Goal: Task Accomplishment & Management: Complete application form

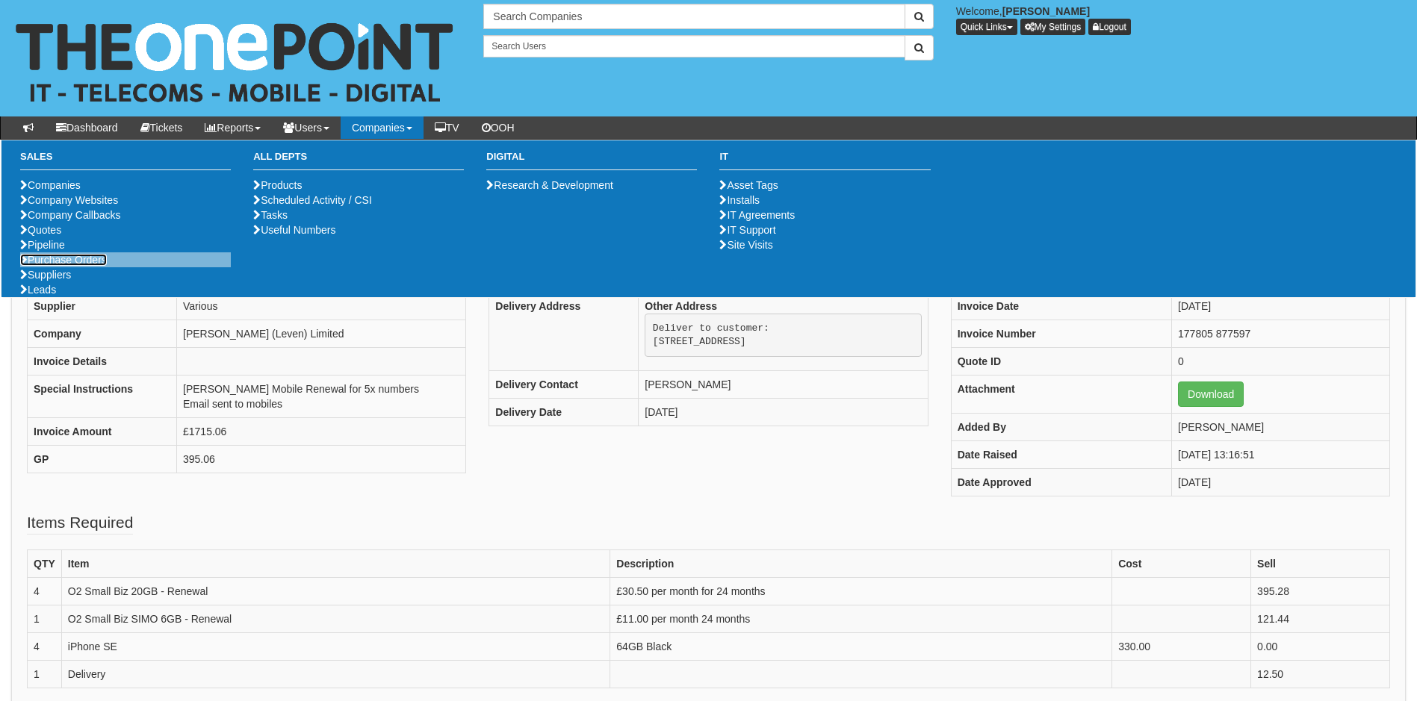
click at [78, 266] on link "Purchase Orders" at bounding box center [63, 260] width 87 height 12
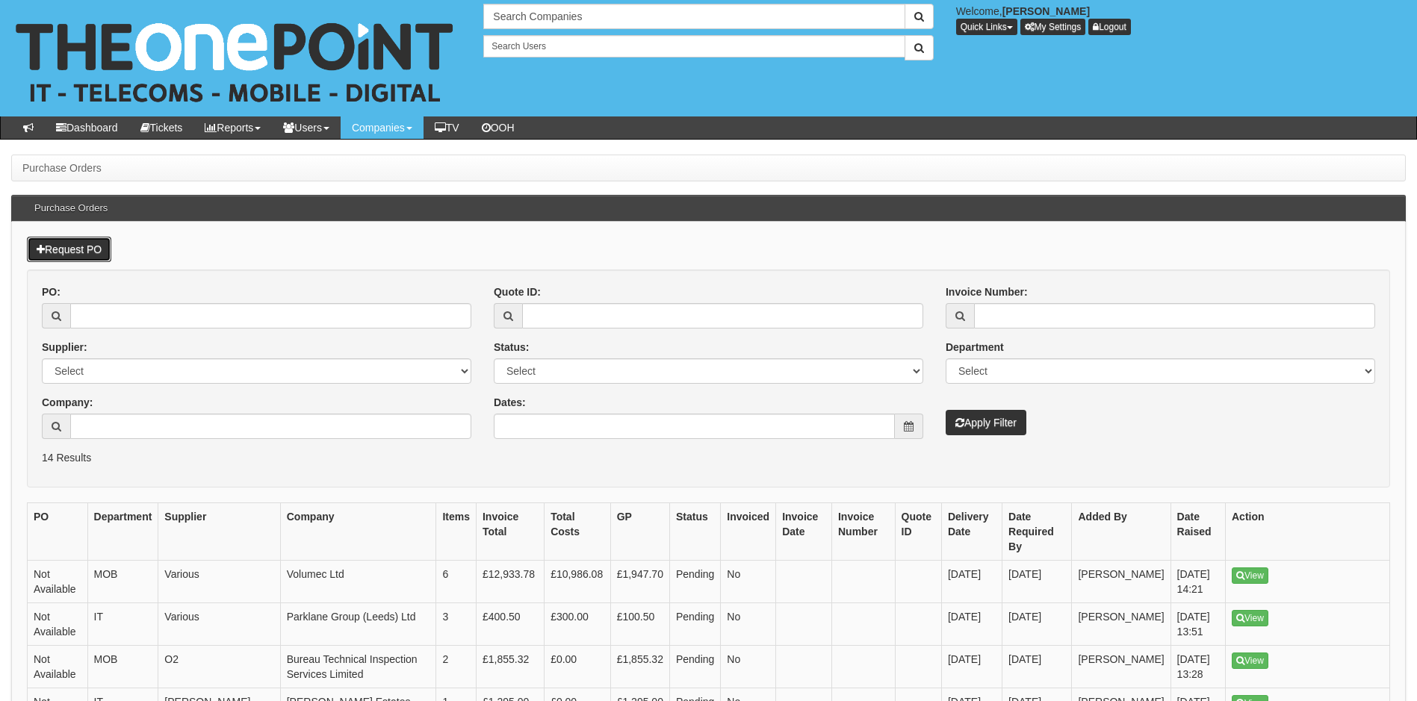
click at [69, 249] on link "Request PO" at bounding box center [69, 249] width 84 height 25
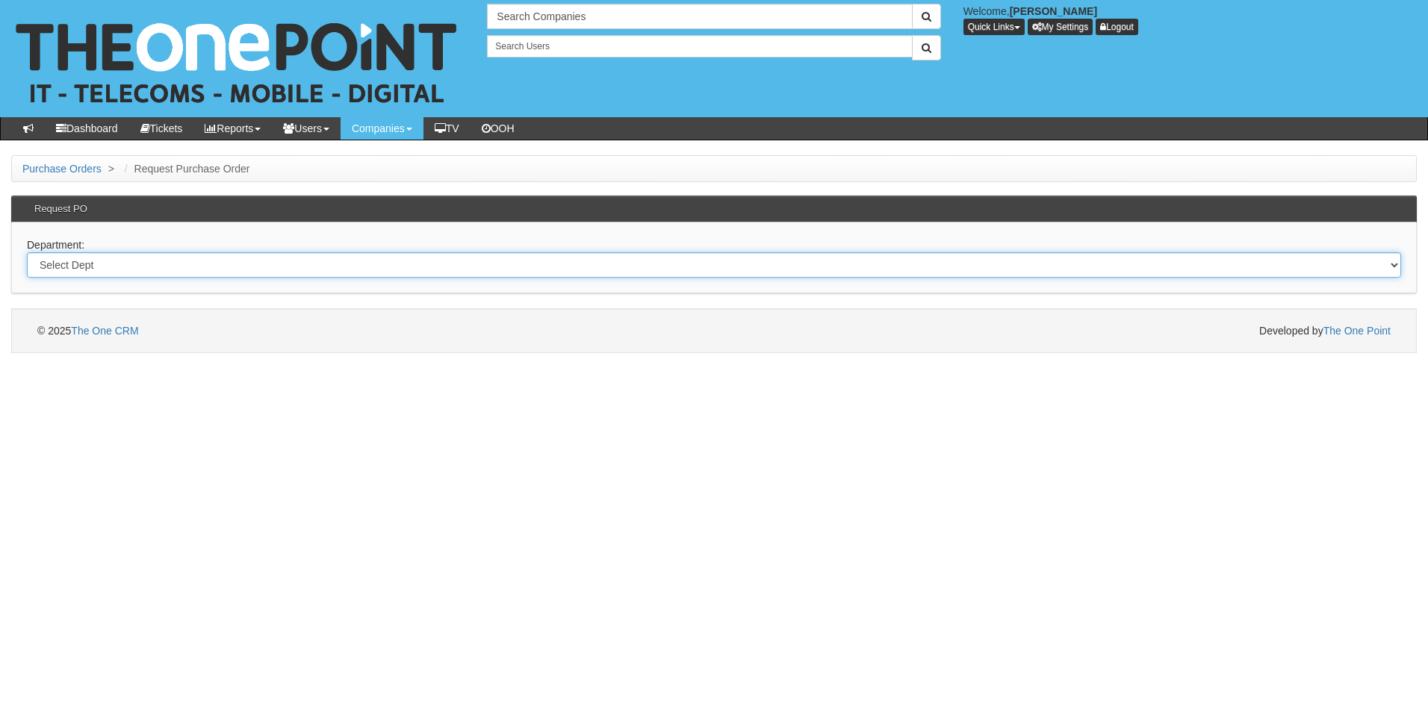
click at [146, 269] on select "Select Dept Digital Internal IT Mobiles Marketing Telecoms" at bounding box center [714, 264] width 1374 height 25
select select "?pipeID=&dept=IT"
click at [27, 252] on select "Select Dept Digital Internal IT Mobiles Marketing Telecoms" at bounding box center [714, 264] width 1374 height 25
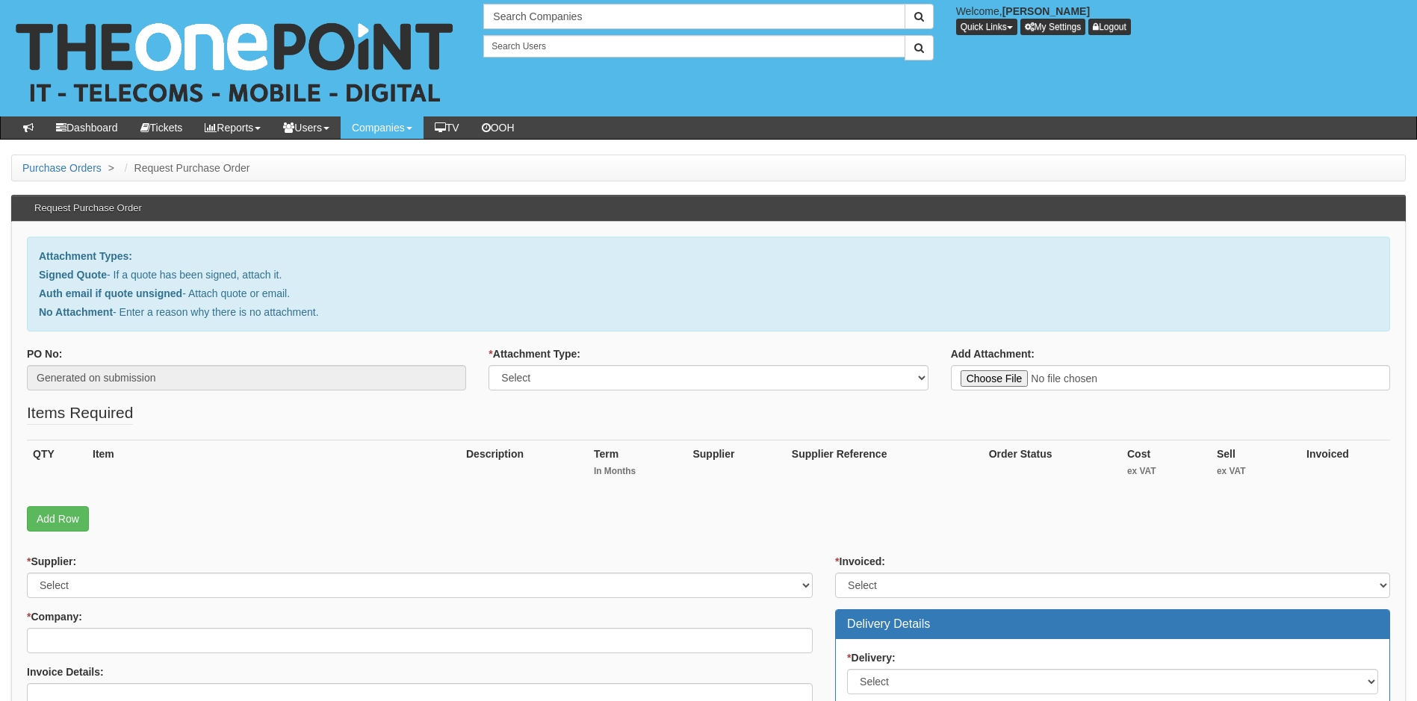
type input "C:\fakepath\Canvasman - Windows 10 to 11 upgrades and replacements.pdf"
click at [655, 380] on select "Select Signed Quote Auth email with quote if unsigned No Attachment" at bounding box center [707, 377] width 439 height 25
select select "Signed Quote"
click at [488, 365] on select "Select Signed Quote Auth email with quote if unsigned No Attachment" at bounding box center [707, 377] width 439 height 25
click at [58, 517] on link "Add Row" at bounding box center [58, 518] width 62 height 25
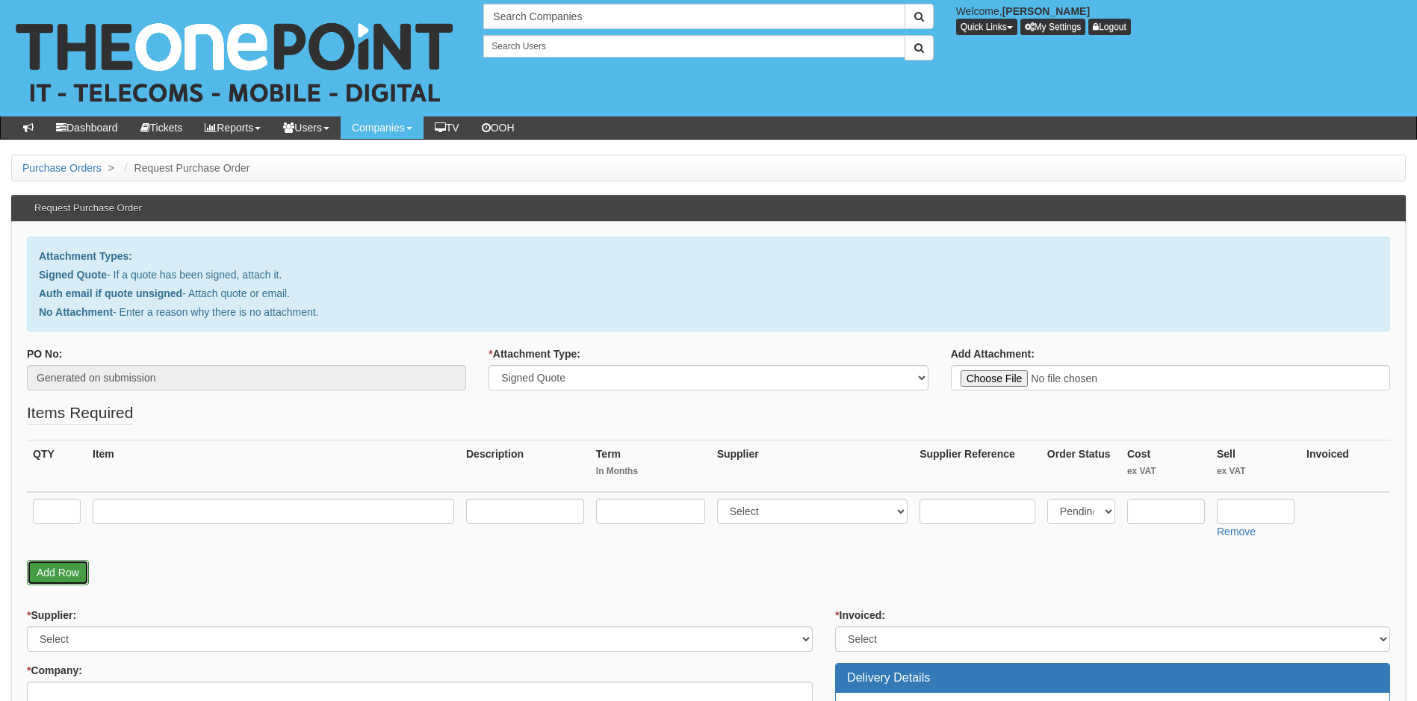
click at [60, 576] on link "Add Row" at bounding box center [58, 572] width 62 height 25
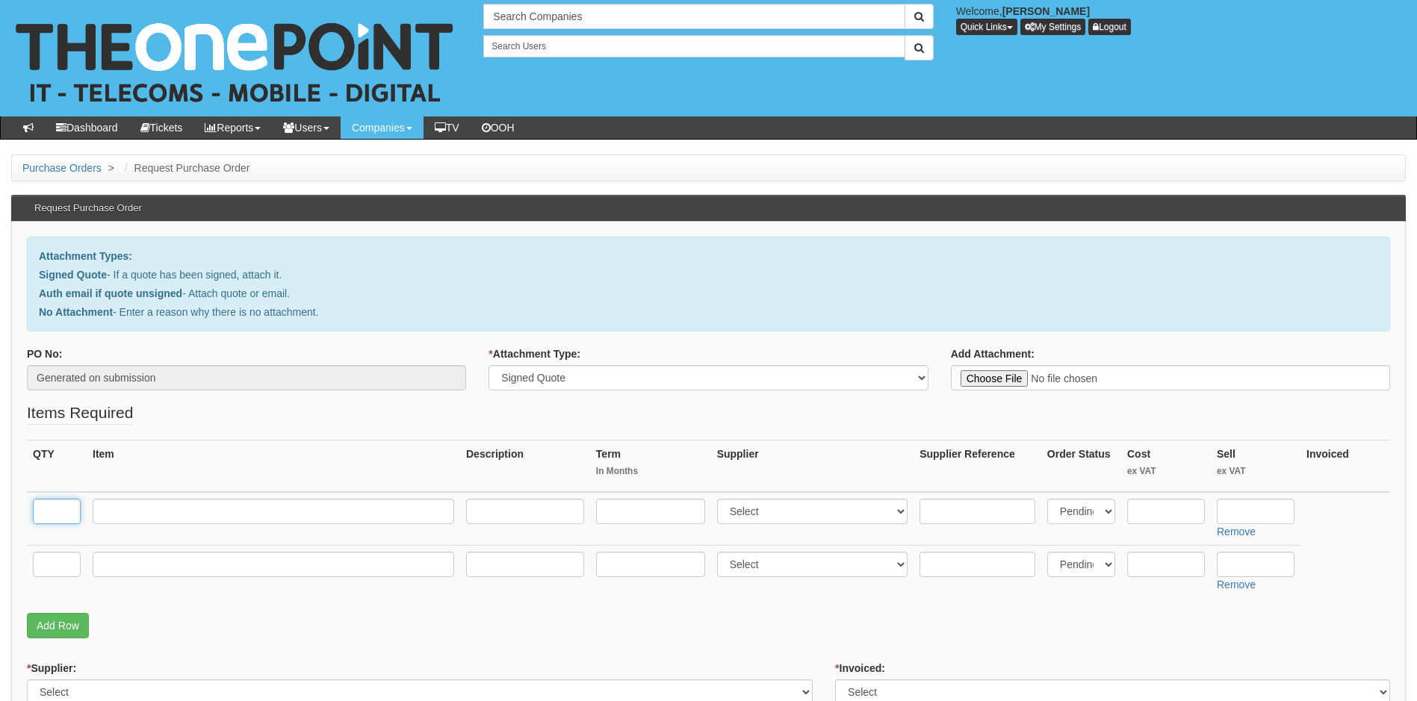
click at [63, 506] on input "text" at bounding box center [57, 511] width 48 height 25
click at [63, 513] on input "text" at bounding box center [57, 511] width 48 height 25
type input "2"
click at [37, 565] on input "text" at bounding box center [57, 564] width 48 height 25
type input "1"
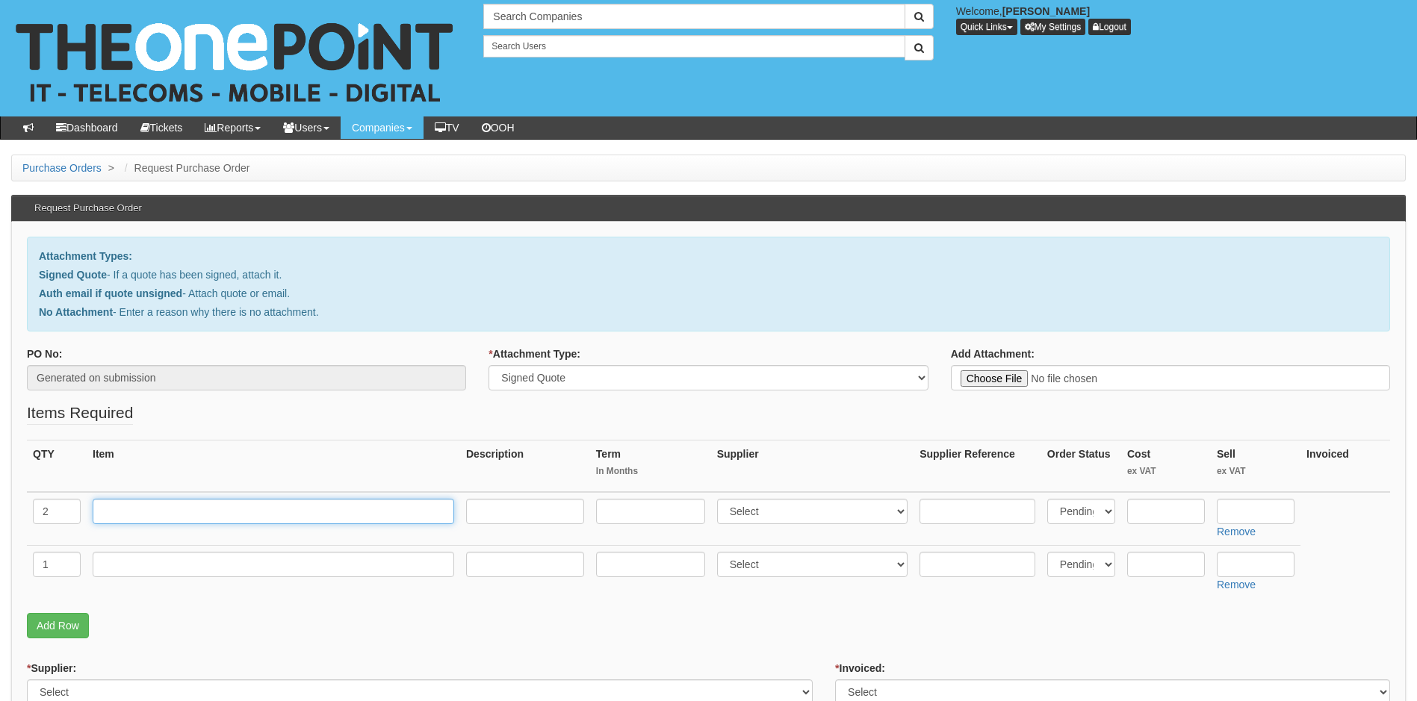
click at [338, 502] on input "text" at bounding box center [273, 511] width 361 height 25
drag, startPoint x: 115, startPoint y: 512, endPoint x: 122, endPoint y: 507, distance: 8.1
click at [114, 512] on input "text" at bounding box center [273, 511] width 361 height 25
paste input "Dell Pro Slim Plus"
type input "Dell Pro Slim Plus"
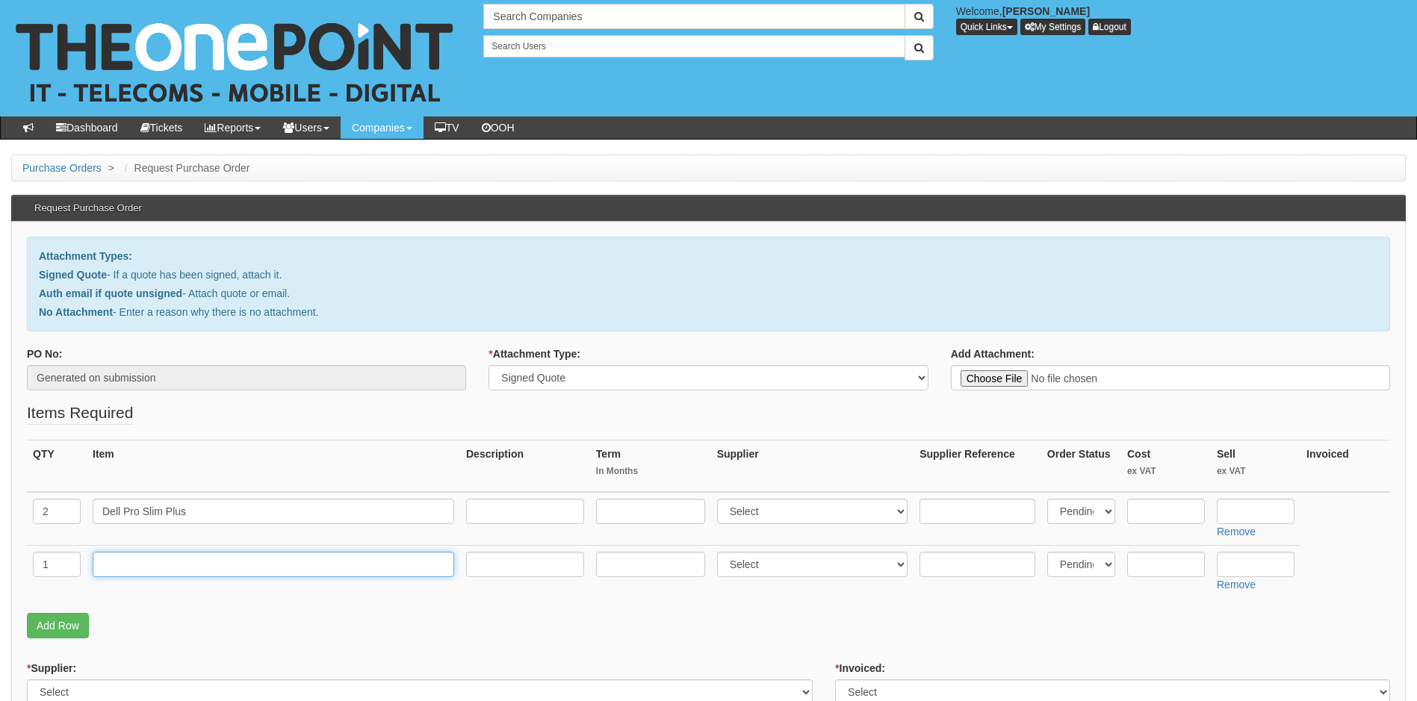
click at [167, 563] on input "text" at bounding box center [273, 564] width 361 height 25
paste input "HP Pro Desktop"
type input "HP Pro Desktop"
click at [499, 504] on input "text" at bounding box center [525, 511] width 118 height 25
type input "2"
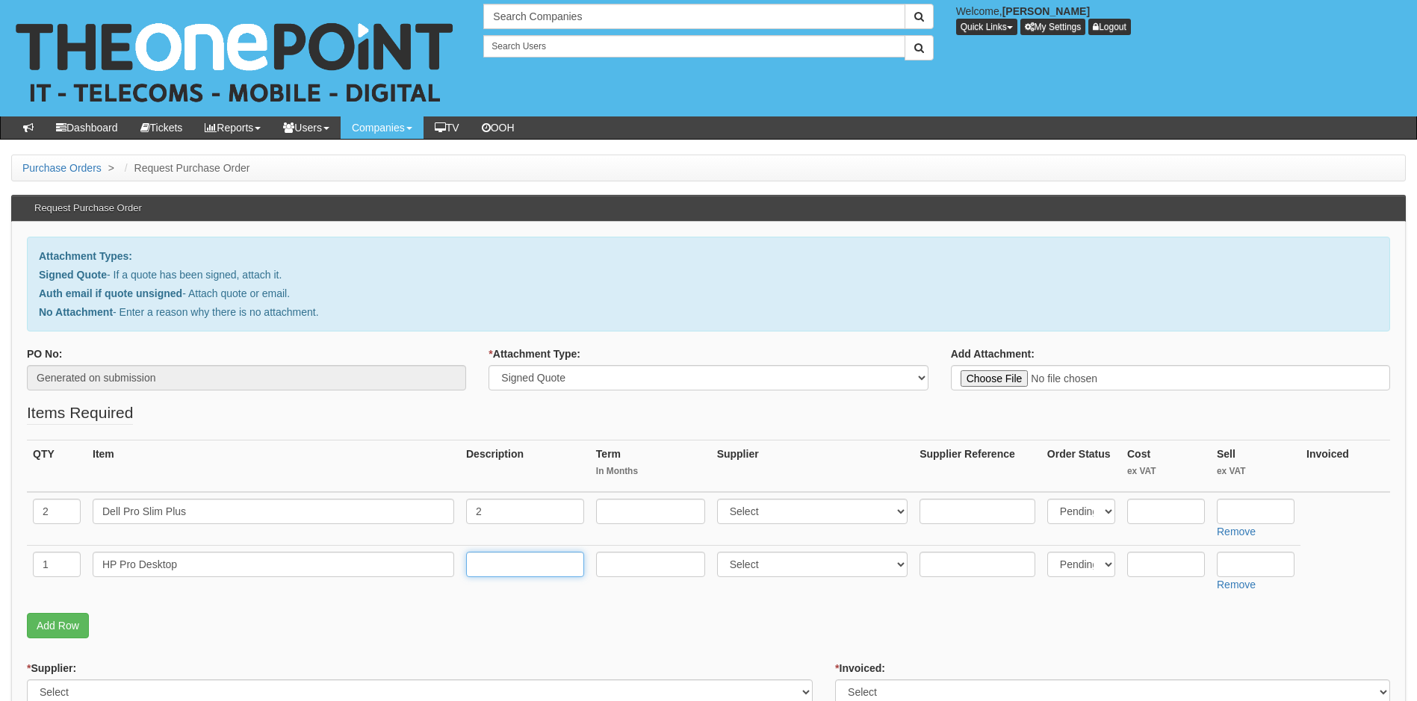
click at [485, 564] on input "text" at bounding box center [525, 564] width 118 height 25
type input "1"
click at [628, 622] on p "Add Row" at bounding box center [708, 625] width 1363 height 25
click at [656, 507] on input "text" at bounding box center [650, 511] width 109 height 25
click at [829, 509] on select "Select 123 REG.co.uk 1Password 3 4Gon AA Jones Electric Ltd Abzorb Access Group…" at bounding box center [812, 511] width 191 height 25
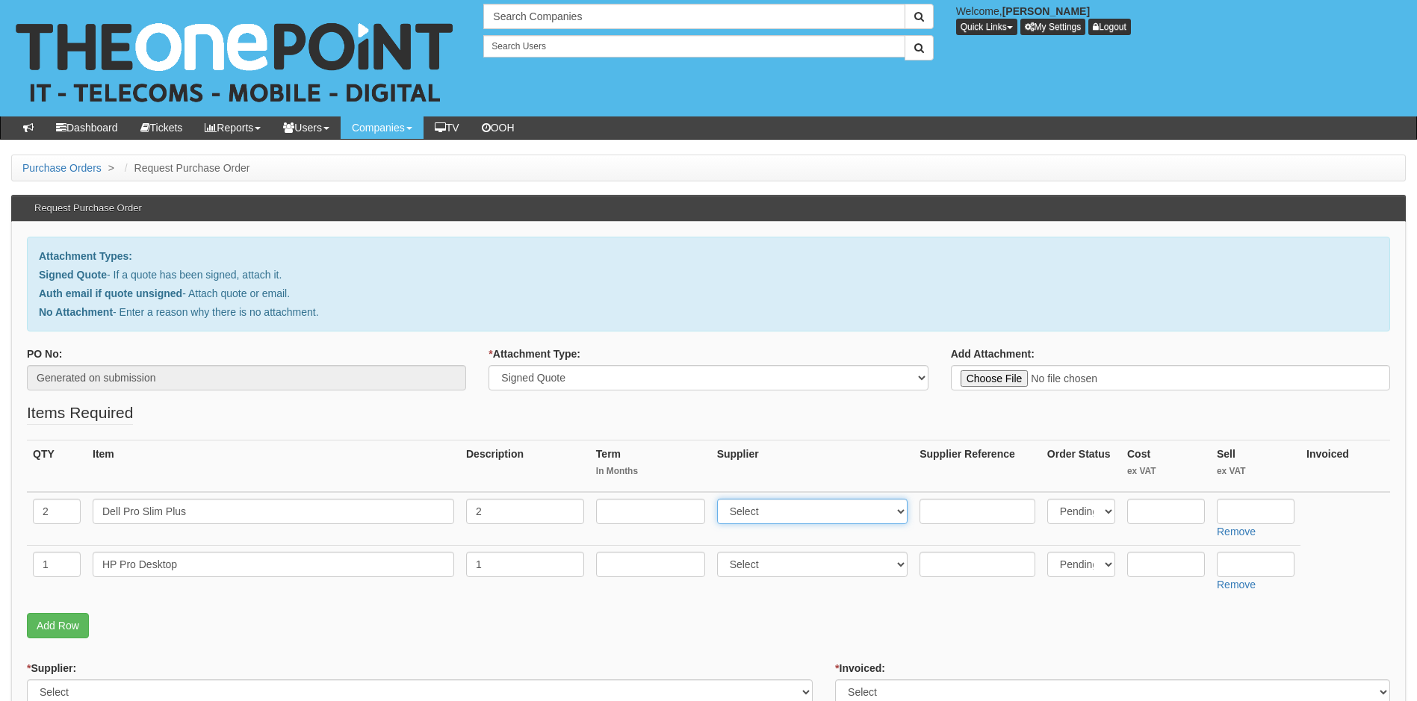
select select "19"
click at [720, 499] on select "Select 123 REG.co.uk 1Password 3 4Gon AA Jones Electric Ltd Abzorb Access Group…" at bounding box center [812, 511] width 191 height 25
click at [781, 569] on select "Select 123 REG.co.uk 1Password 3 4Gon AA Jones Electric Ltd Abzorb Access Group…" at bounding box center [812, 564] width 191 height 25
select select "19"
click at [720, 552] on select "Select 123 REG.co.uk 1Password 3 4Gon AA Jones Electric Ltd Abzorb Access Group…" at bounding box center [812, 564] width 191 height 25
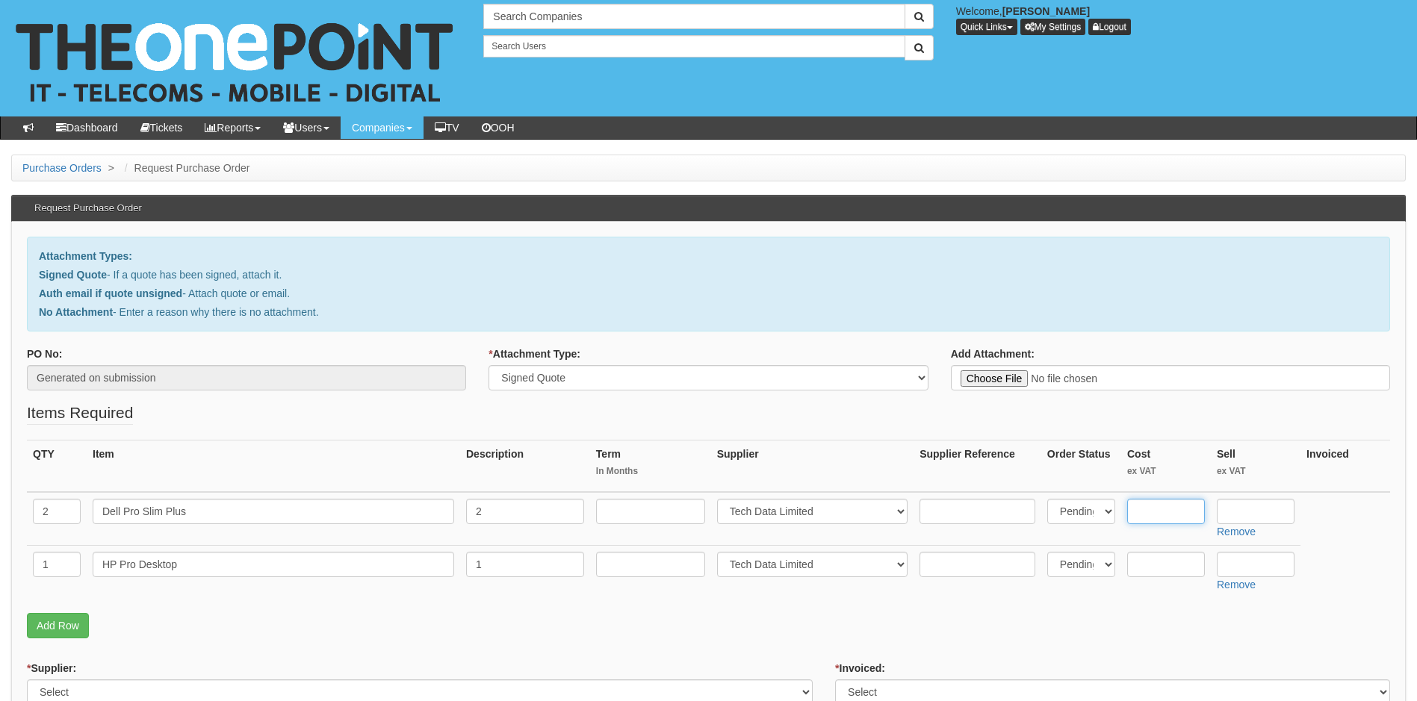
click at [1166, 508] on input "text" at bounding box center [1166, 511] width 78 height 25
type input "955.16"
click at [1252, 506] on input "text" at bounding box center [1256, 511] width 78 height 25
type input "1105.16"
click at [1026, 631] on p "Add Row" at bounding box center [708, 625] width 1363 height 25
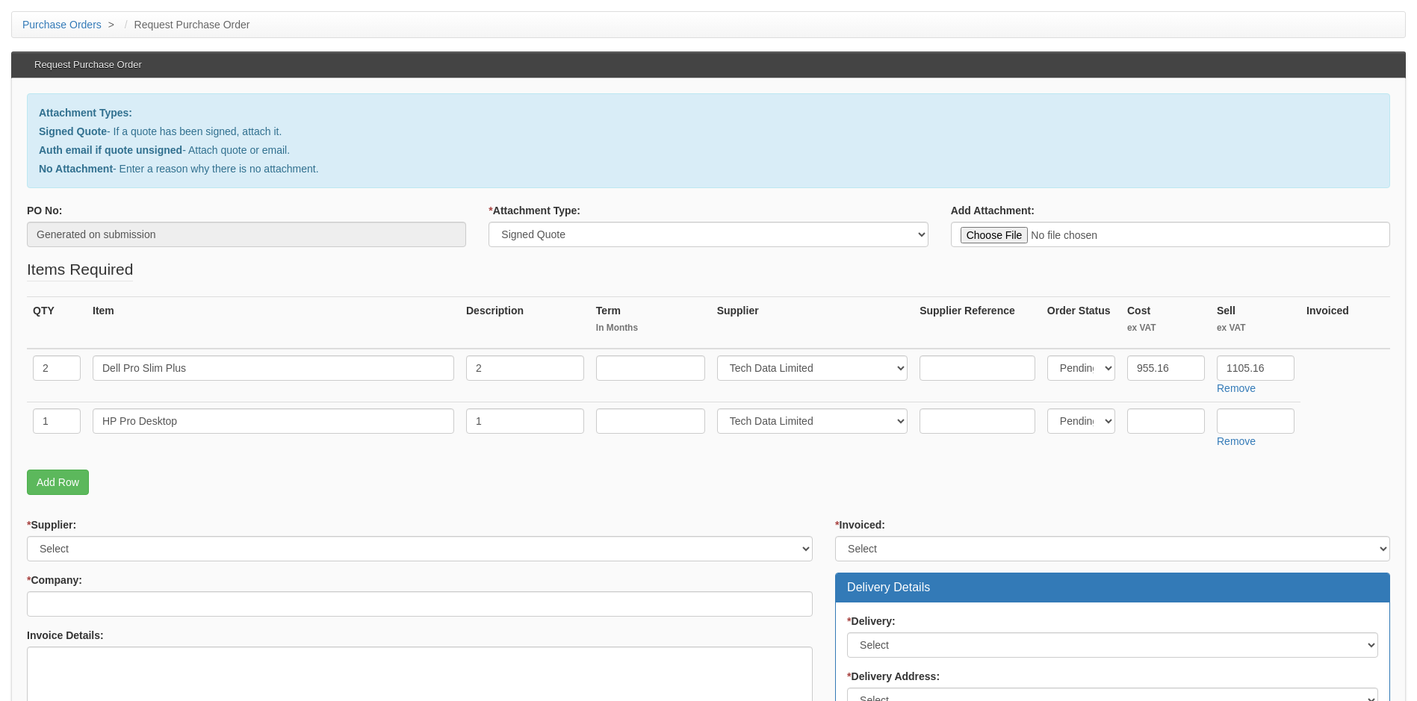
scroll to position [149, 0]
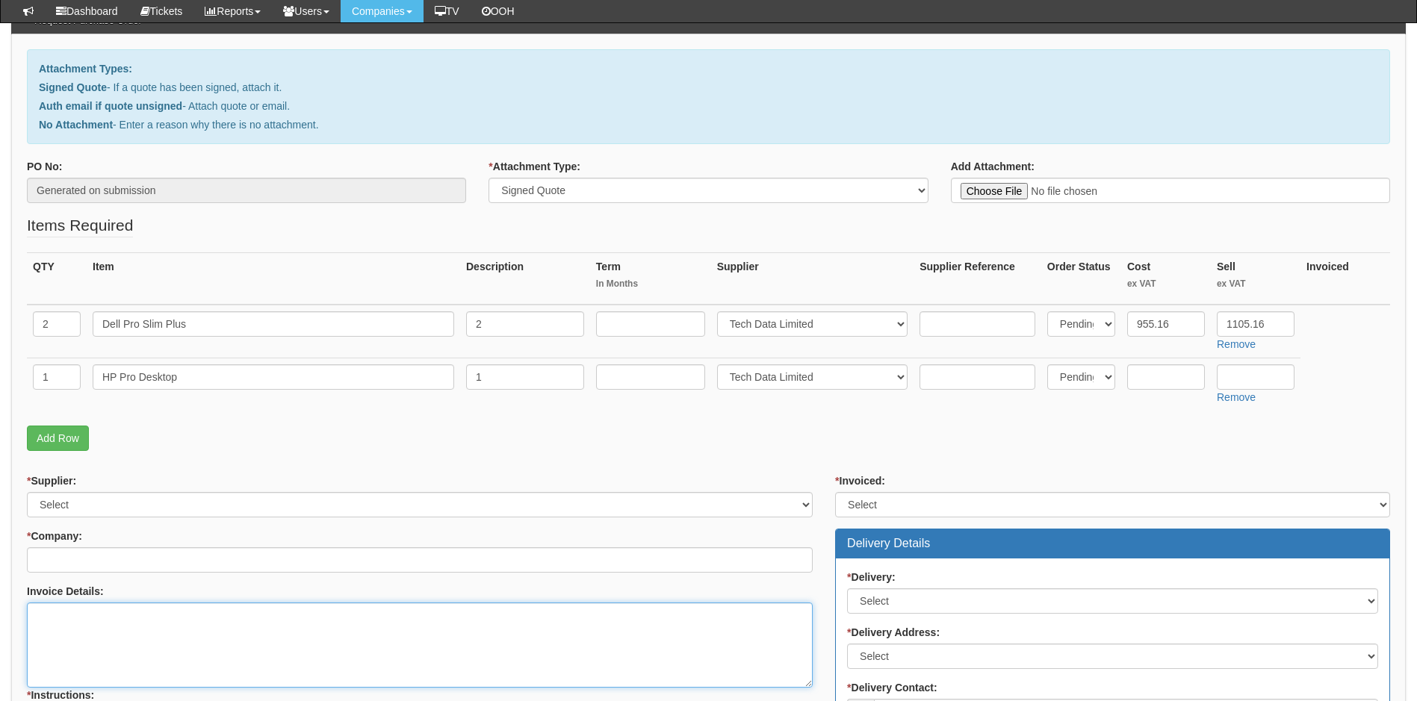
click at [104, 623] on textarea "Invoice Details:" at bounding box center [420, 645] width 786 height 85
paste textarea "https://intouch.tdsynnex.com/InTouch/MVC/Product/ProductDetails?productId=11835…"
type textarea "https://intouch.tdsynnex.com/InTouch/MVC/Product/ProductDetails?productId=11835…"
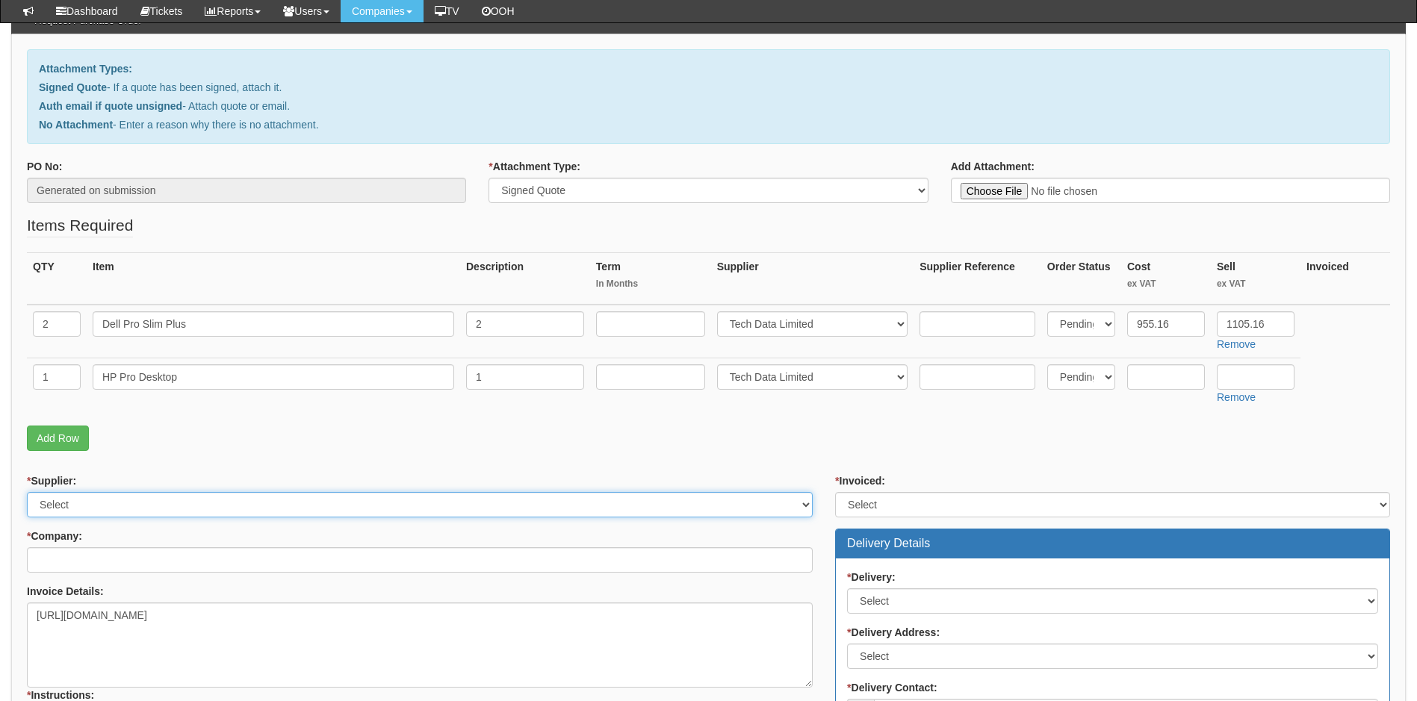
click at [122, 500] on select "Select 123 REG.co.uk 1Password 3 4Gon AA Jones Electric Ltd Abzorb Access Group…" at bounding box center [420, 504] width 786 height 25
select select "19"
click at [27, 492] on select "Select 123 REG.co.uk 1Password 3 4Gon AA Jones Electric Ltd Abzorb Access Group…" at bounding box center [420, 504] width 786 height 25
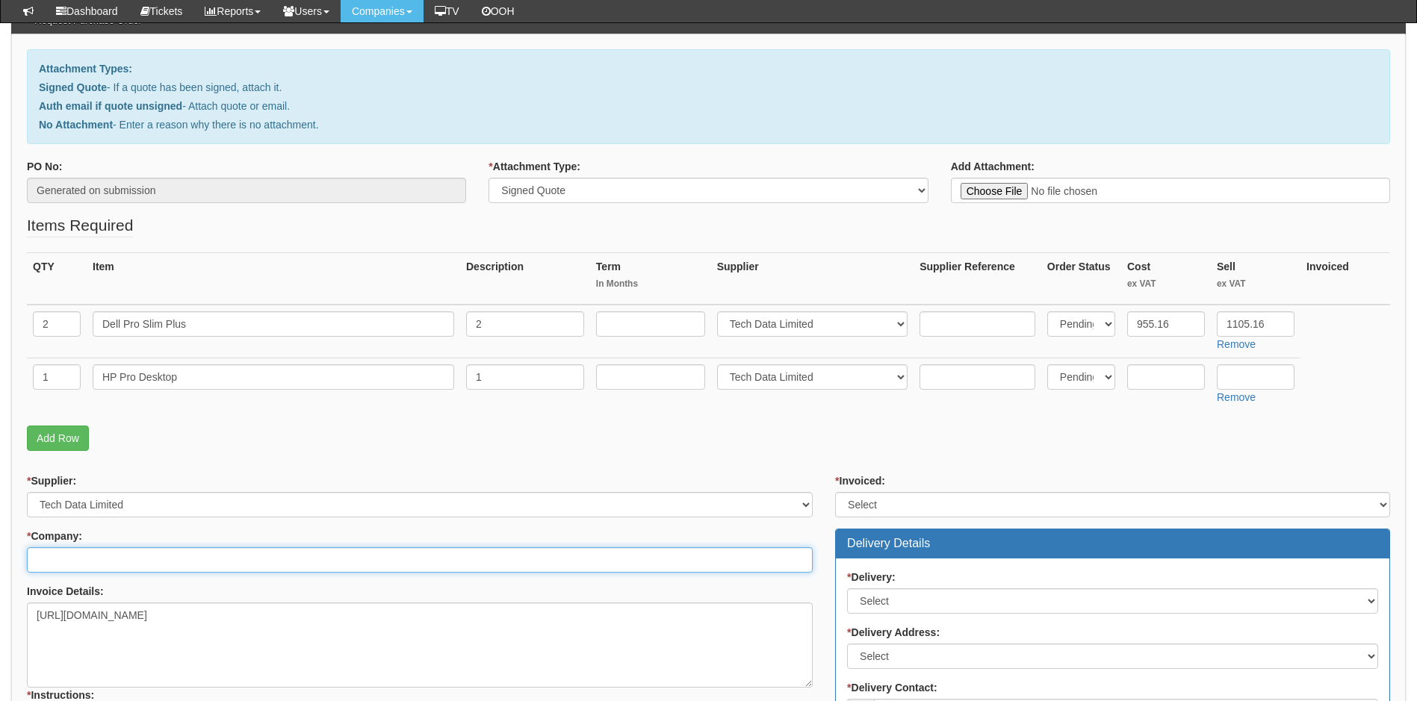
click at [102, 558] on input "* Company:" at bounding box center [420, 559] width 786 height 25
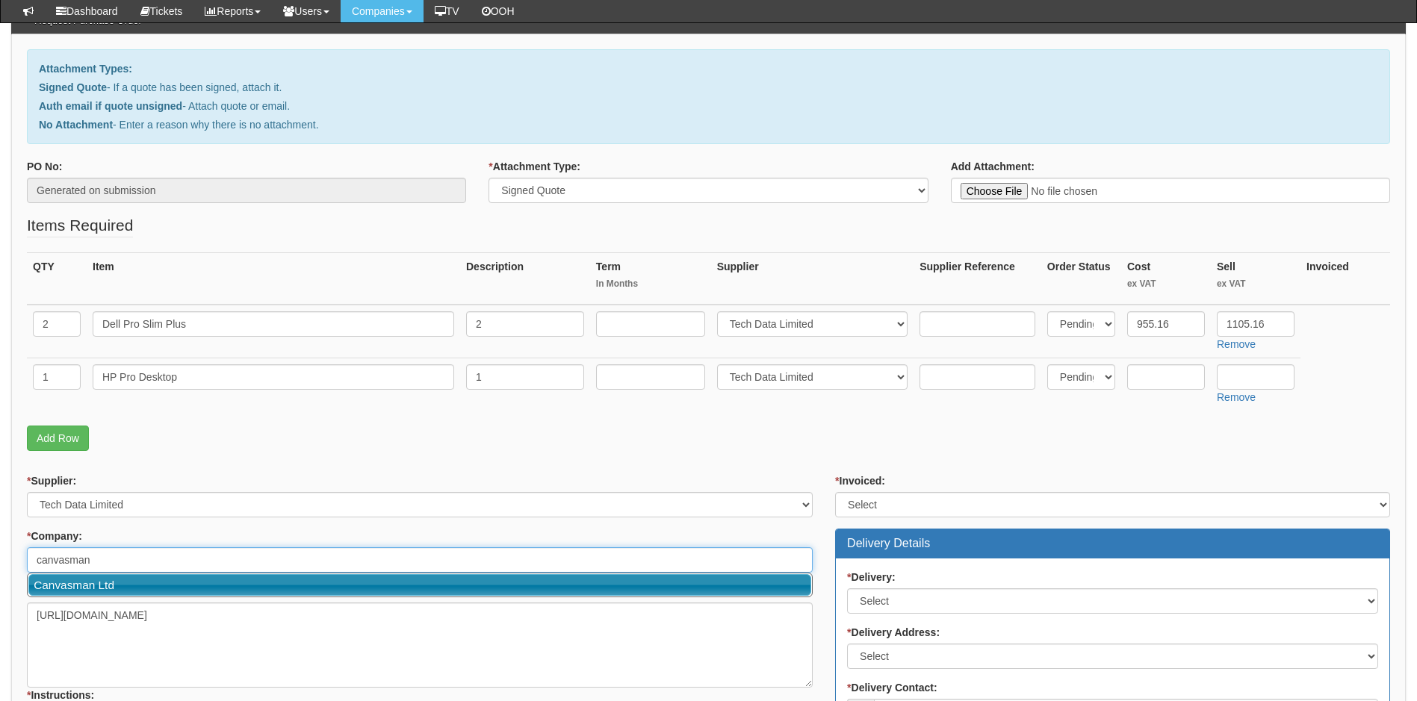
click at [85, 588] on link "Canvasman Ltd" at bounding box center [419, 585] width 783 height 22
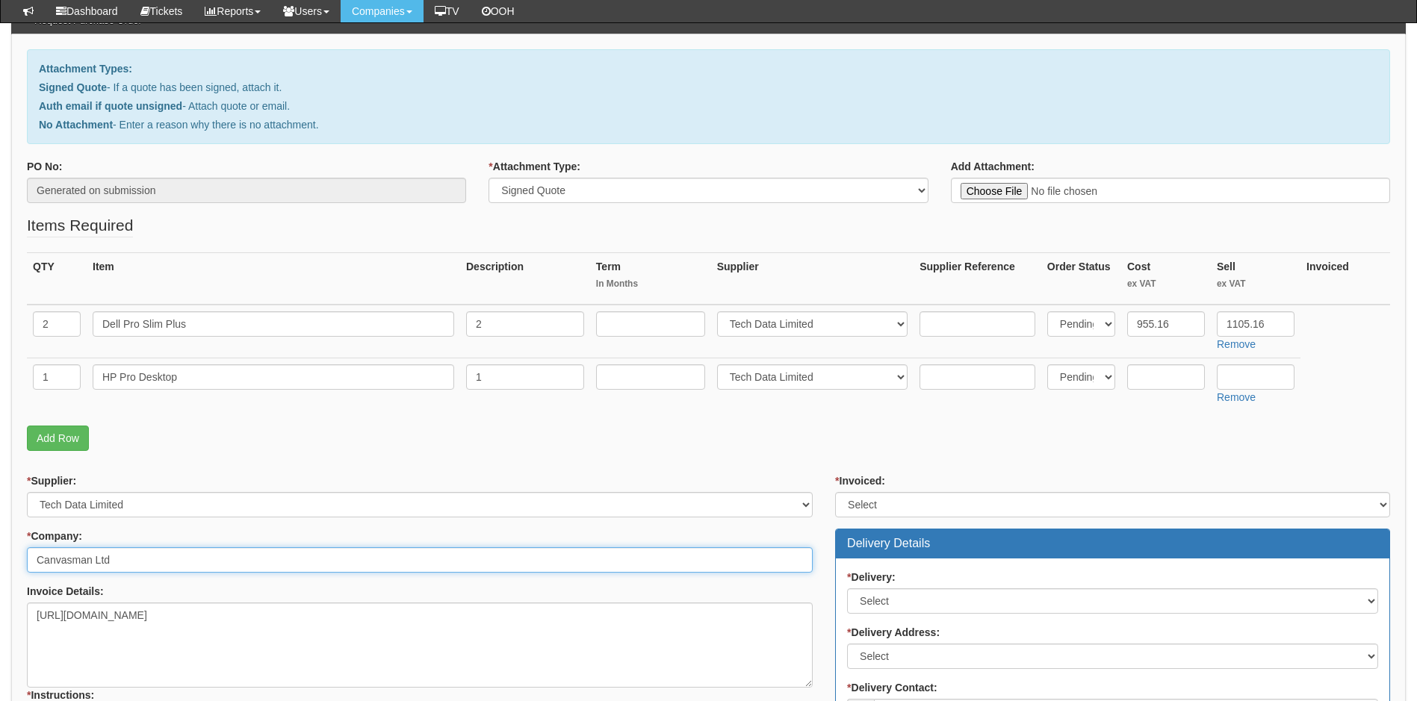
type input "Canvasman Ltd"
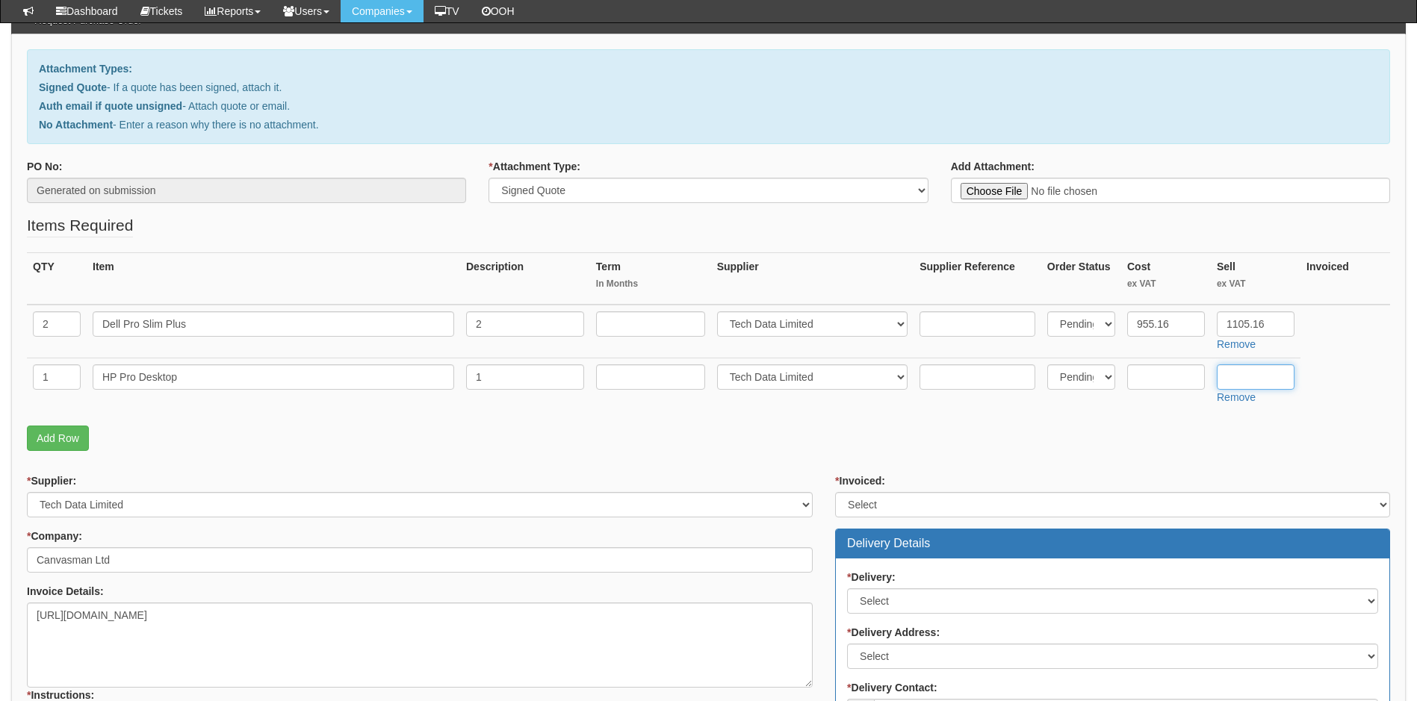
click at [1254, 370] on input "text" at bounding box center [1256, 376] width 78 height 25
type input "582.74"
click at [1164, 378] on input "text" at bounding box center [1166, 376] width 78 height 25
drag, startPoint x: 37, startPoint y: 612, endPoint x: 58, endPoint y: 612, distance: 20.2
click at [40, 612] on textarea "https://intouch.tdsynnex.com/InTouch/MVC/Product/ProductDetails?productId=11835…" at bounding box center [420, 645] width 786 height 85
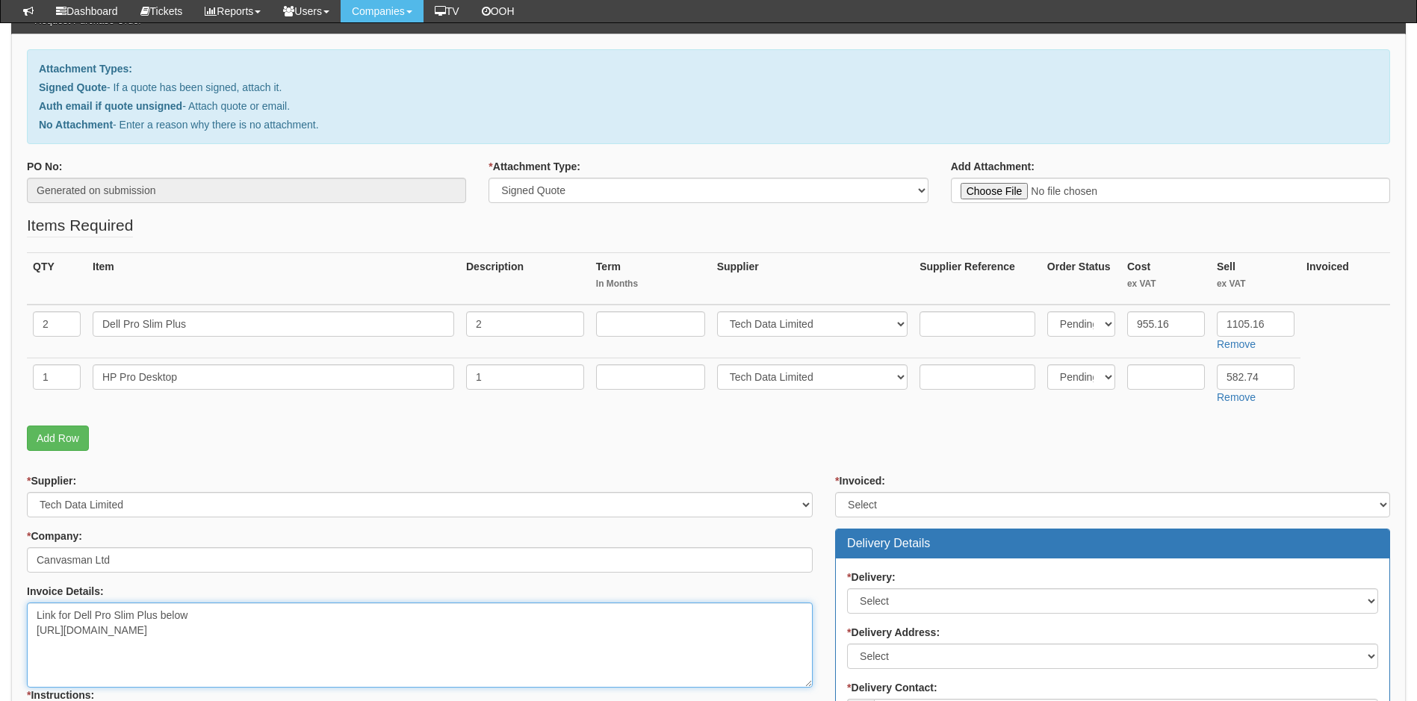
click at [50, 655] on textarea "Link for Dell Pro Slim Plus below https://intouch.tdsynnex.com/InTouch/MVC/Prod…" at bounding box center [420, 645] width 786 height 85
click at [479, 634] on textarea "Link for Dell Pro Slim Plus below https://intouch.tdsynnex.com/InTouch/MVC/Prod…" at bounding box center [420, 645] width 786 height 85
type textarea "Link for Dell Pro Slim Plus below https://intouch.tdsynnex.com/InTouch/MVC/Prod…"
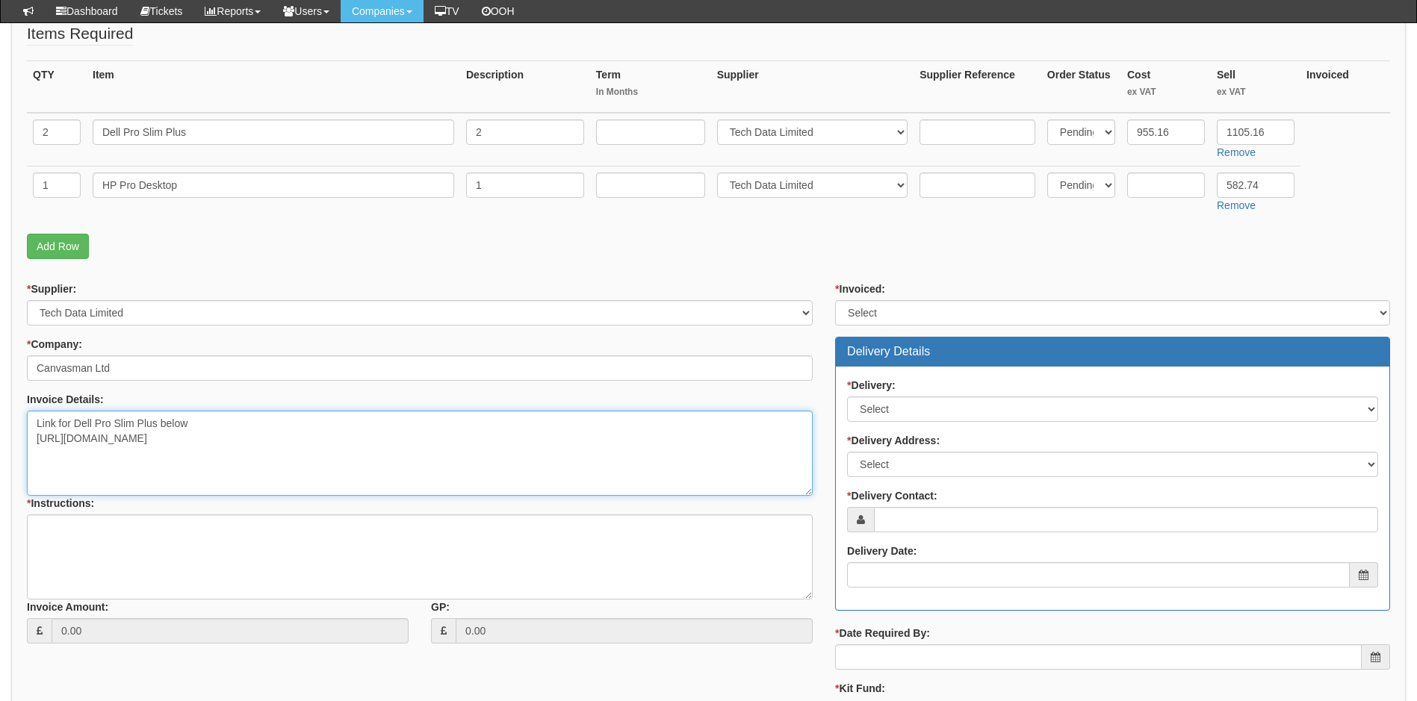
scroll to position [373, 0]
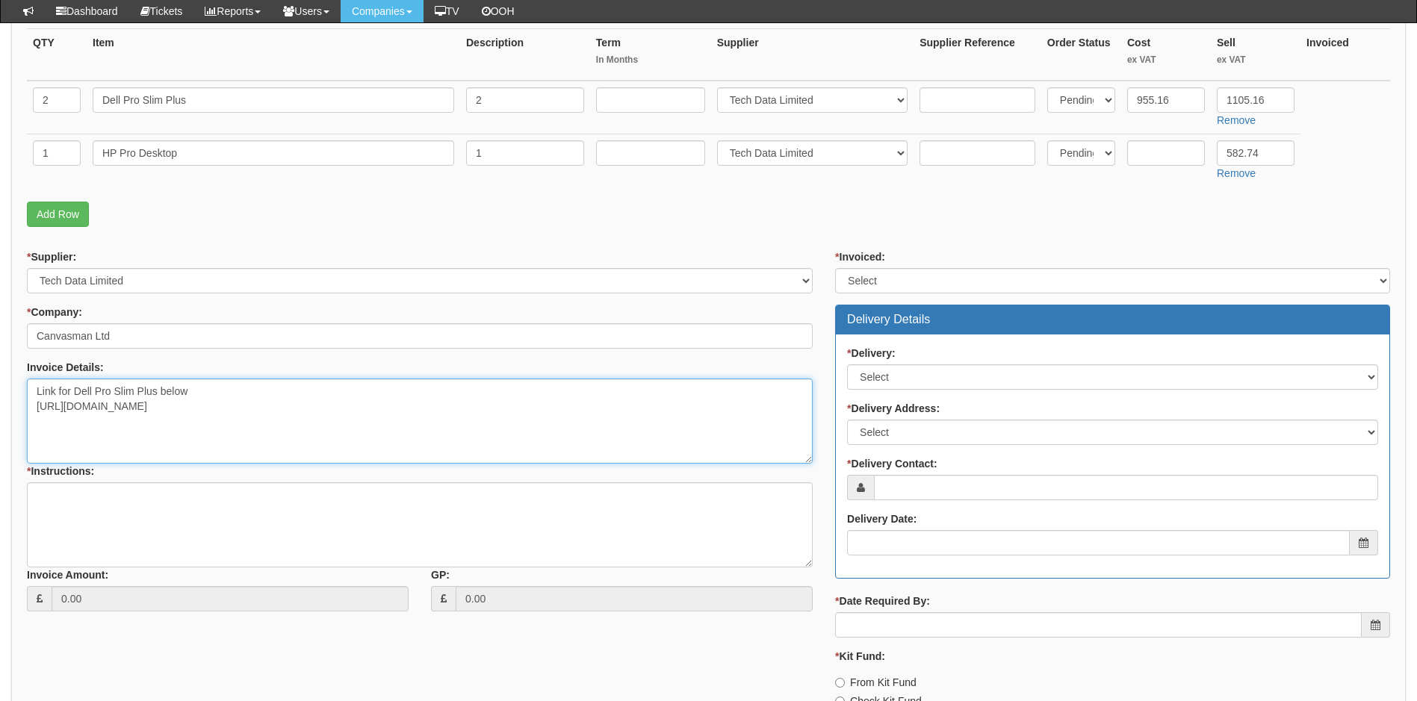
drag, startPoint x: 453, startPoint y: 411, endPoint x: 31, endPoint y: 387, distance: 422.6
click at [31, 387] on textarea "Link for Dell Pro Slim Plus below https://intouch.tdsynnex.com/InTouch/MVC/Prod…" at bounding box center [420, 421] width 786 height 85
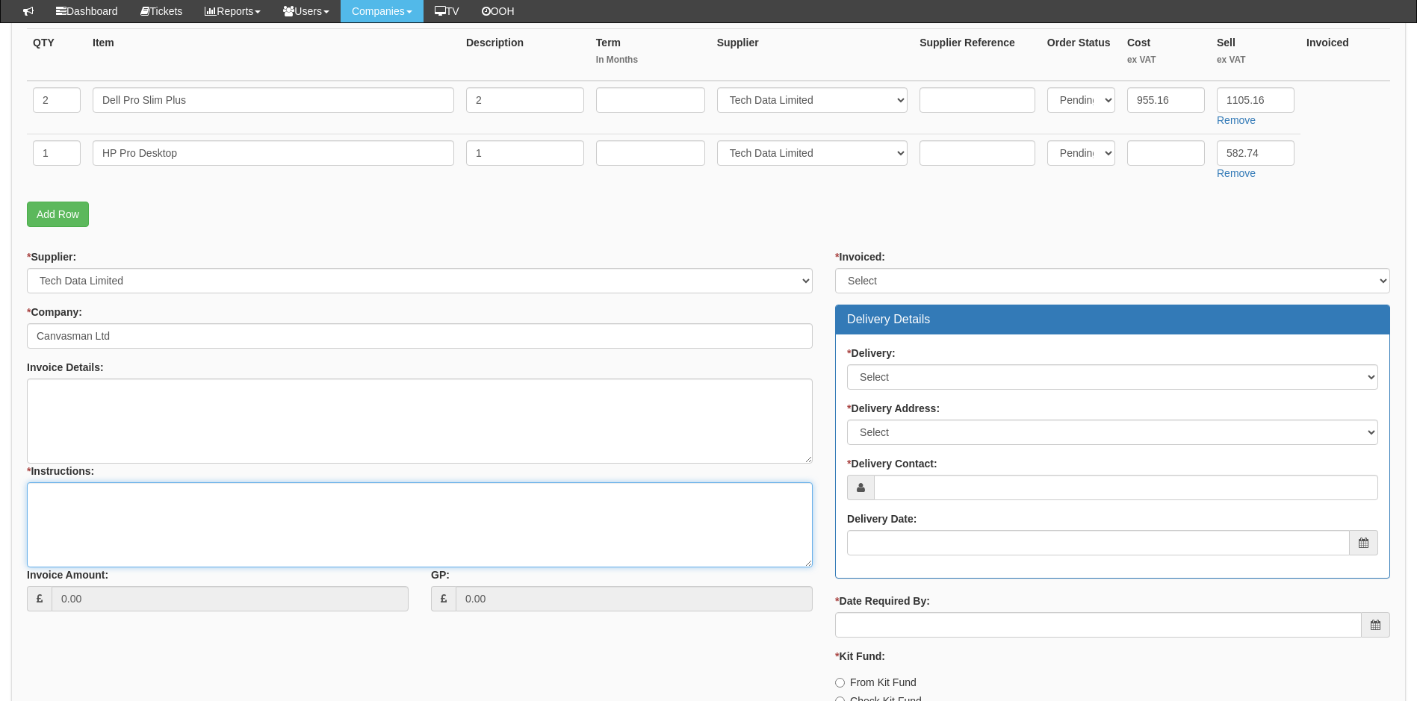
click at [53, 502] on textarea "* Instructions:" at bounding box center [420, 524] width 786 height 85
paste textarea "Link for Dell Pro Slim Plus below https://intouch.tdsynnex.com/InTouch/MVC/Prod…"
click at [462, 506] on textarea "Link for Dell Pro Slim Plus below https://intouch.tdsynnex.com/InTouch/MVC/Prod…" at bounding box center [420, 524] width 786 height 85
click at [462, 511] on textarea "Link for Dell Pro Slim Plus below https://intouch.tdsynnex.com/InTouch/MVC/Prod…" at bounding box center [420, 524] width 786 height 85
drag, startPoint x: 189, startPoint y: 494, endPoint x: 31, endPoint y: 488, distance: 157.7
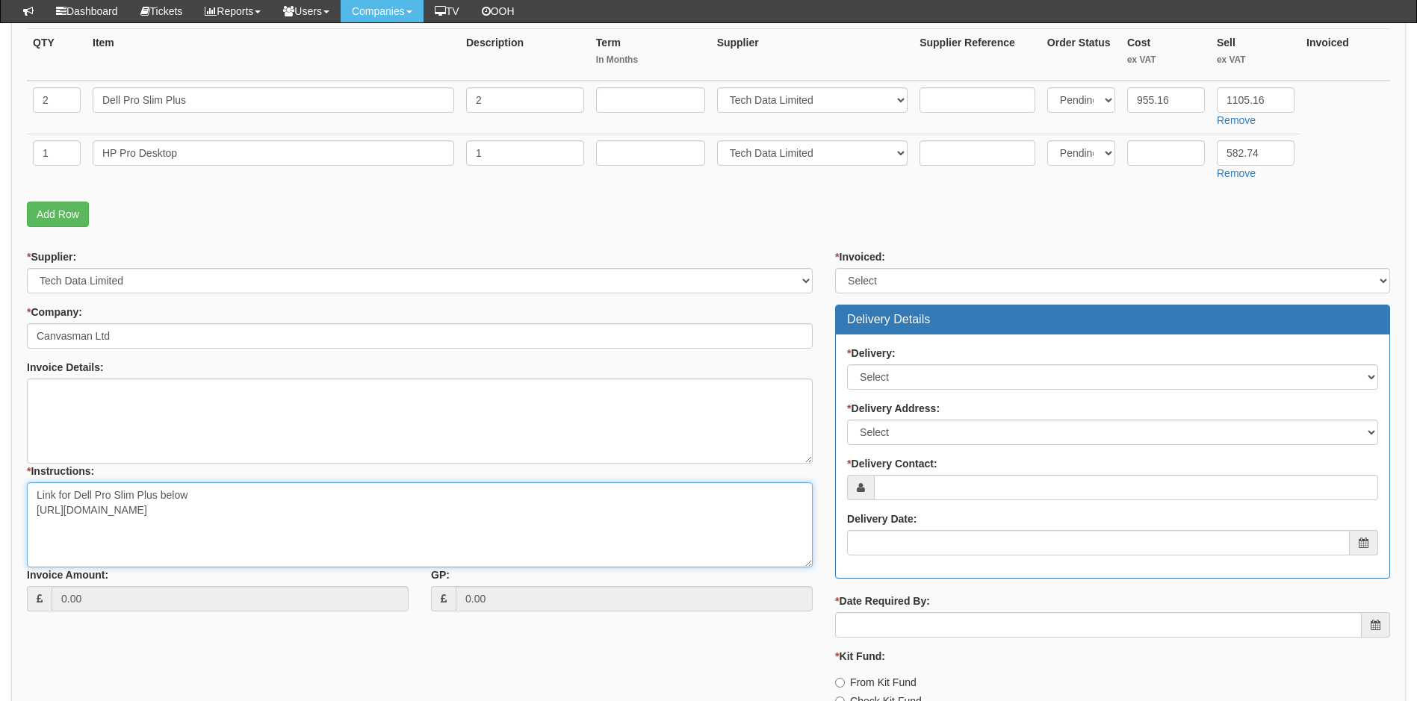
click at [31, 488] on textarea "Link for Dell Pro Slim Plus below https://intouch.tdsynnex.com/InTouch/MVC/Prod…" at bounding box center [420, 524] width 786 height 85
click at [41, 534] on textarea "Link for Dell Pro Slim Plus below https://intouch.tdsynnex.com/InTouch/MVC/Prod…" at bounding box center [420, 524] width 786 height 85
paste textarea "Link for Dell Pro Slim Plus below"
drag, startPoint x: 158, startPoint y: 539, endPoint x: 75, endPoint y: 536, distance: 83.7
click at [75, 536] on textarea "Link for Dell Pro Slim Plus below https://intouch.tdsynnex.com/InTouch/MVC/Prod…" at bounding box center [420, 524] width 786 height 85
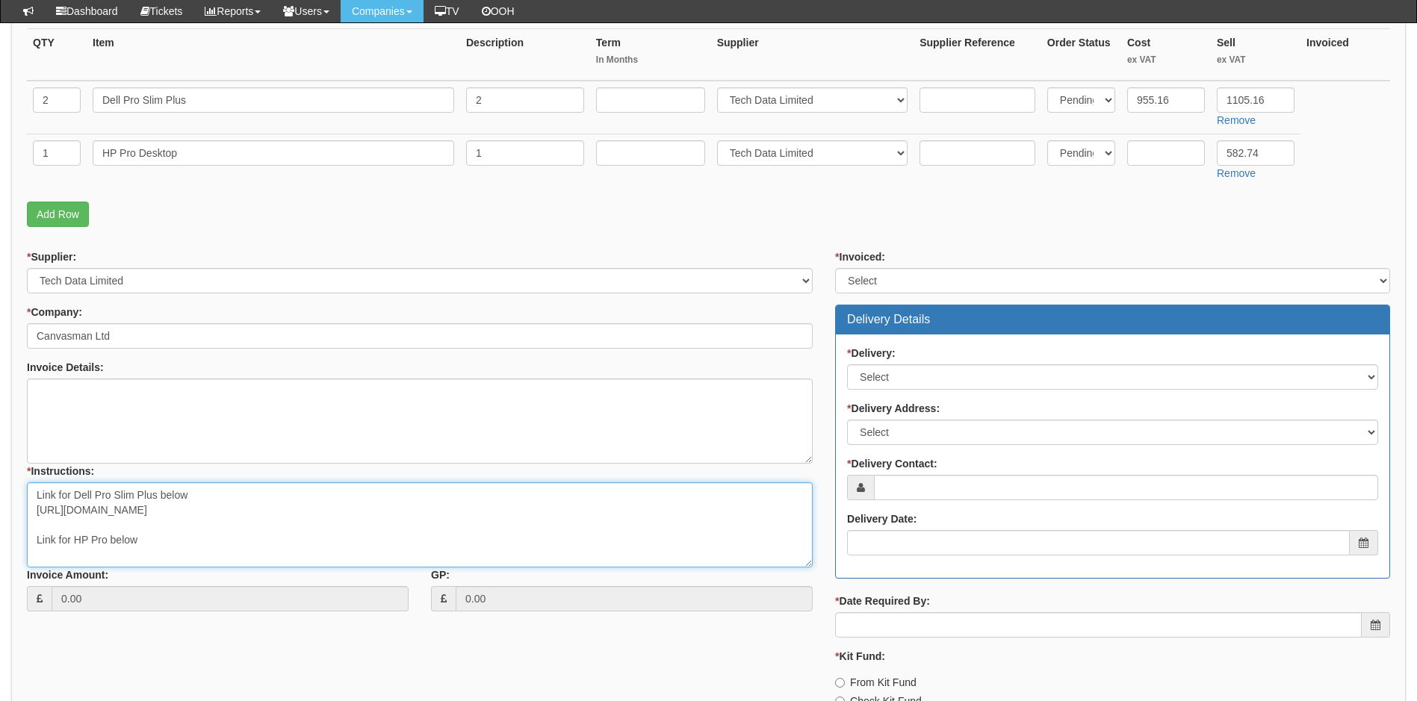
click at [152, 534] on textarea "Link for Dell Pro Slim Plus below https://intouch.tdsynnex.com/InTouch/MVC/Prod…" at bounding box center [420, 524] width 786 height 85
type textarea "Link for Dell Pro Slim Plus below https://intouch.tdsynnex.com/InTouch/MVC/Prod…"
click at [1157, 161] on input "text" at bounding box center [1166, 152] width 78 height 25
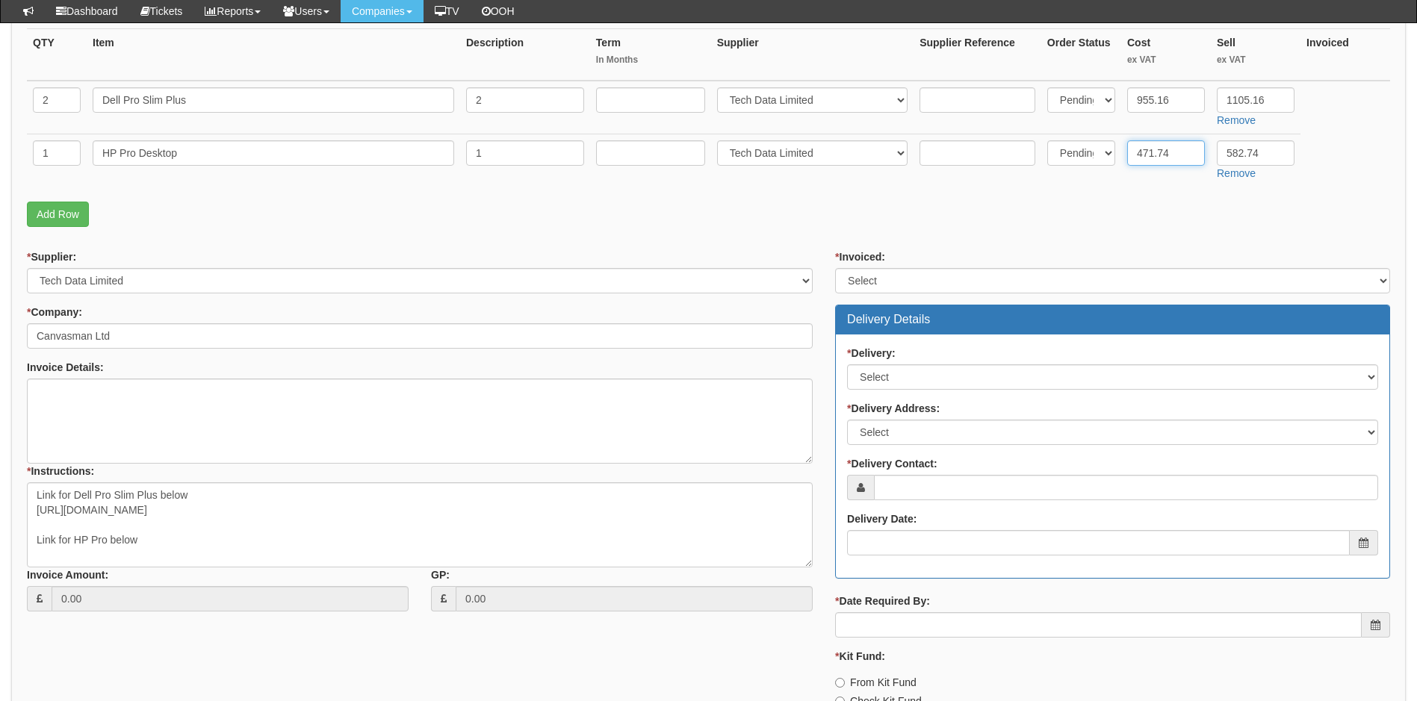
type input "471.74"
click at [1186, 228] on fieldset "Items Required QTY Item Description Term In Months Supplier Supplier Reference …" at bounding box center [708, 112] width 1363 height 244
click at [897, 279] on select "Select Yes No N/A STB (part of order)" at bounding box center [1112, 280] width 555 height 25
select select "2"
click at [835, 268] on select "Select Yes No N/A STB (part of order)" at bounding box center [1112, 280] width 555 height 25
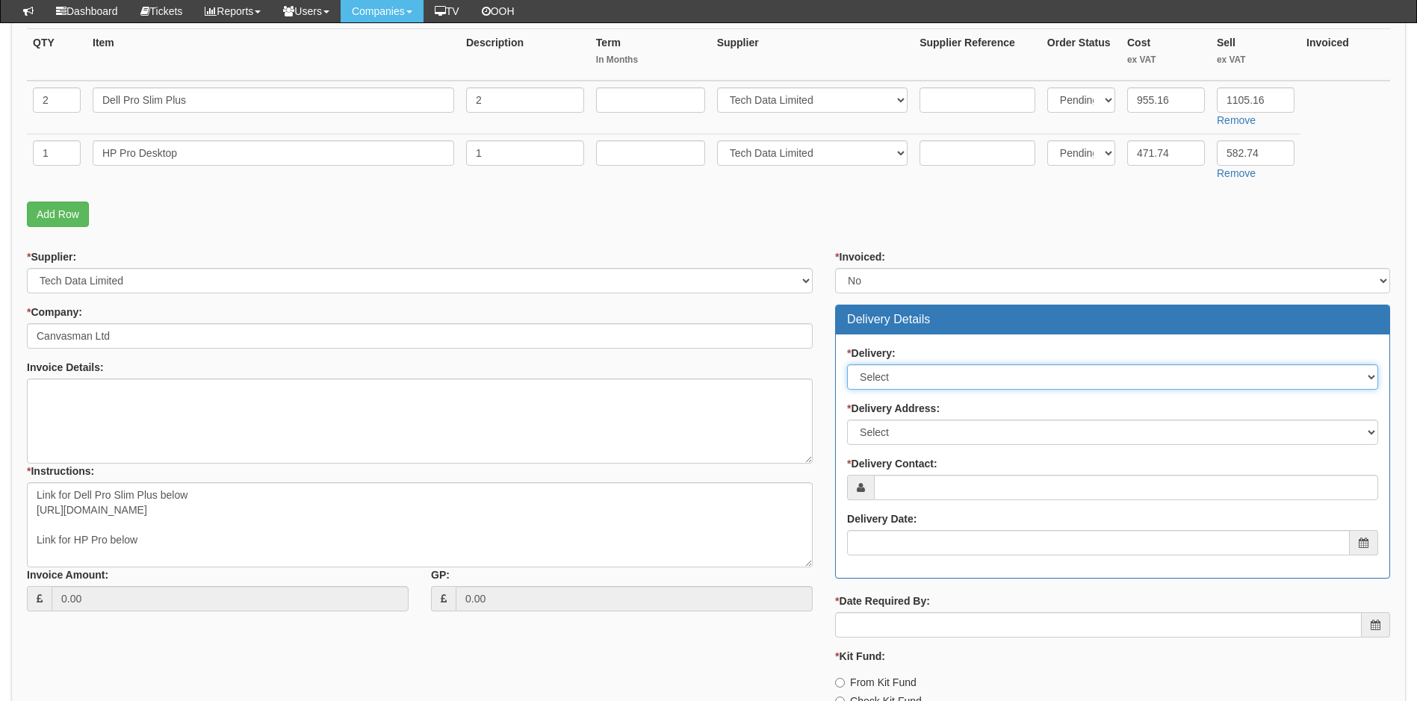
click at [910, 380] on select "Select No Not Applicable Yes" at bounding box center [1112, 376] width 531 height 25
select select "1"
click at [847, 364] on select "Select No Not Applicable Yes" at bounding box center [1112, 376] width 531 height 25
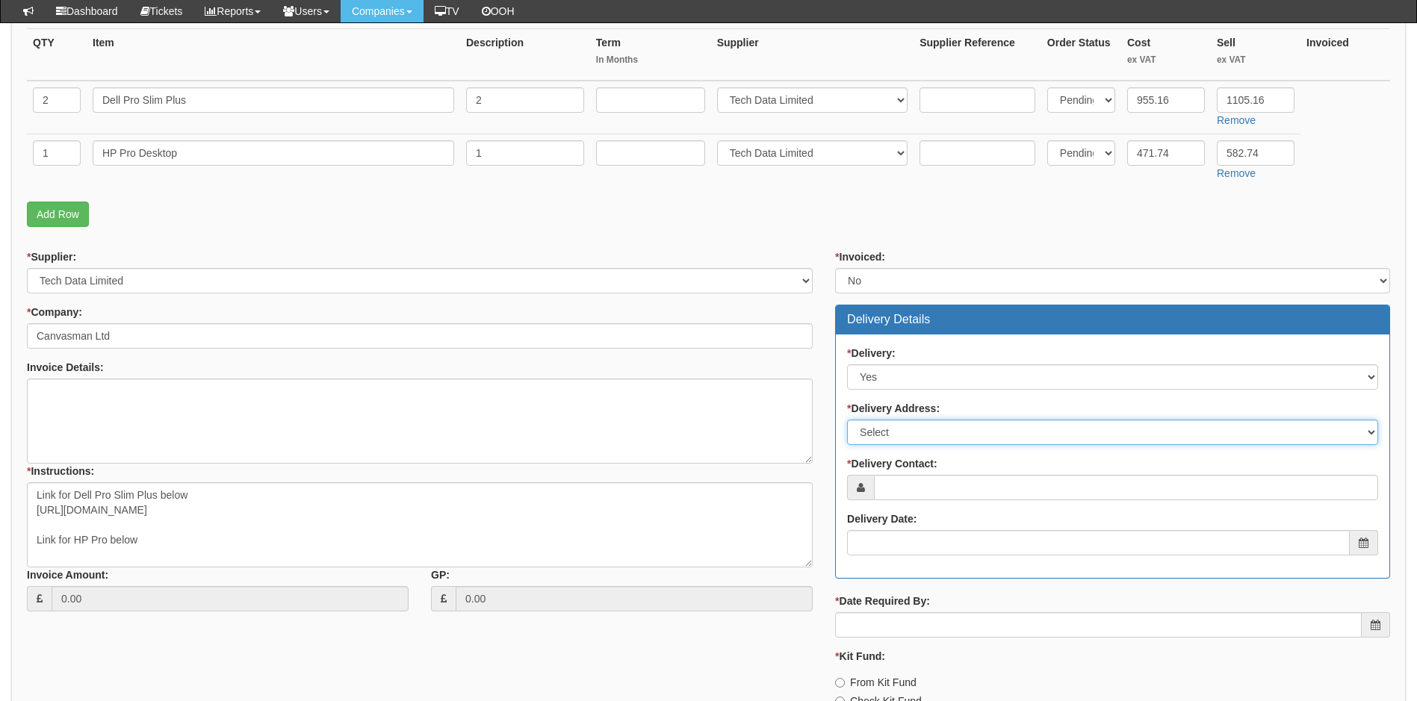
click at [899, 426] on select "Select Not Applicable Main Address - BD17 7AX Other" at bounding box center [1112, 432] width 531 height 25
select select "other"
click at [847, 420] on select "Select Not Applicable Main Address - BD17 7AX Other" at bounding box center [1112, 432] width 531 height 25
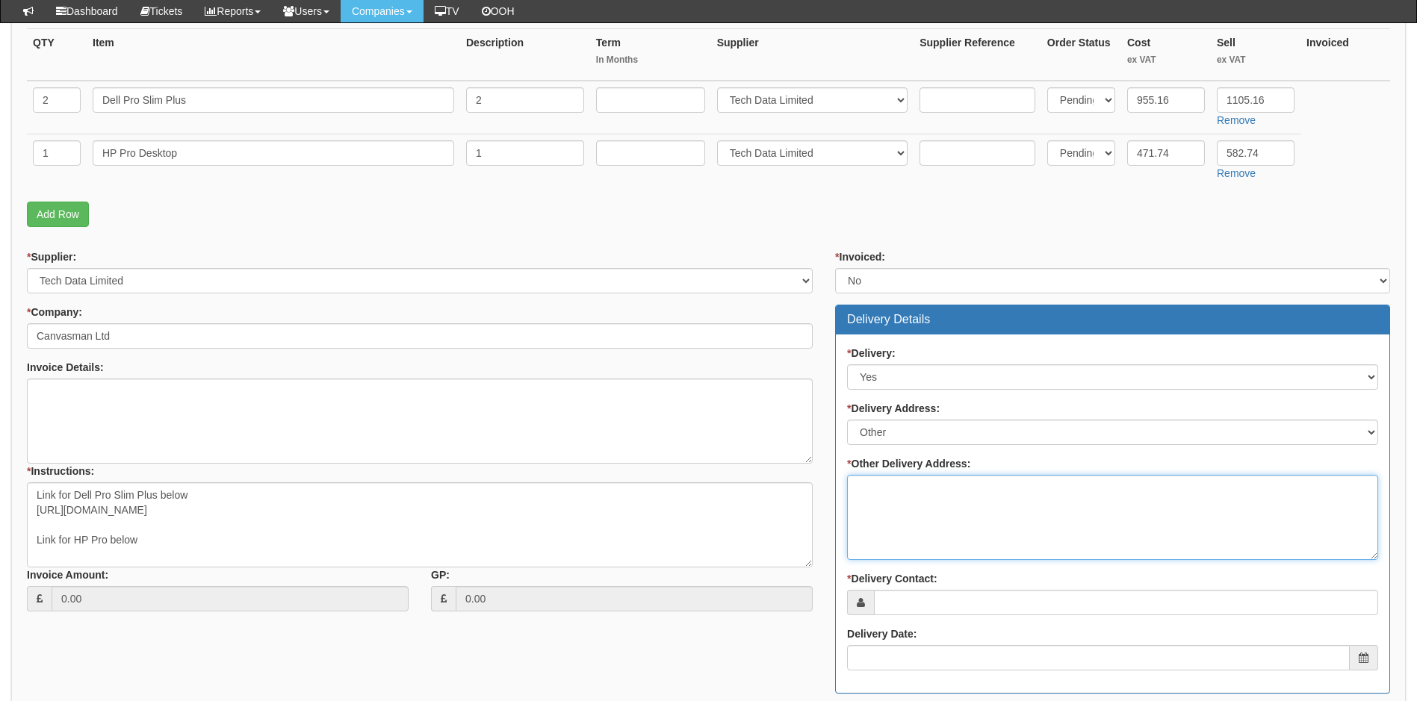
click at [900, 500] on textarea "* Other Delivery Address:" at bounding box center [1112, 517] width 531 height 85
type textarea "To TOP"
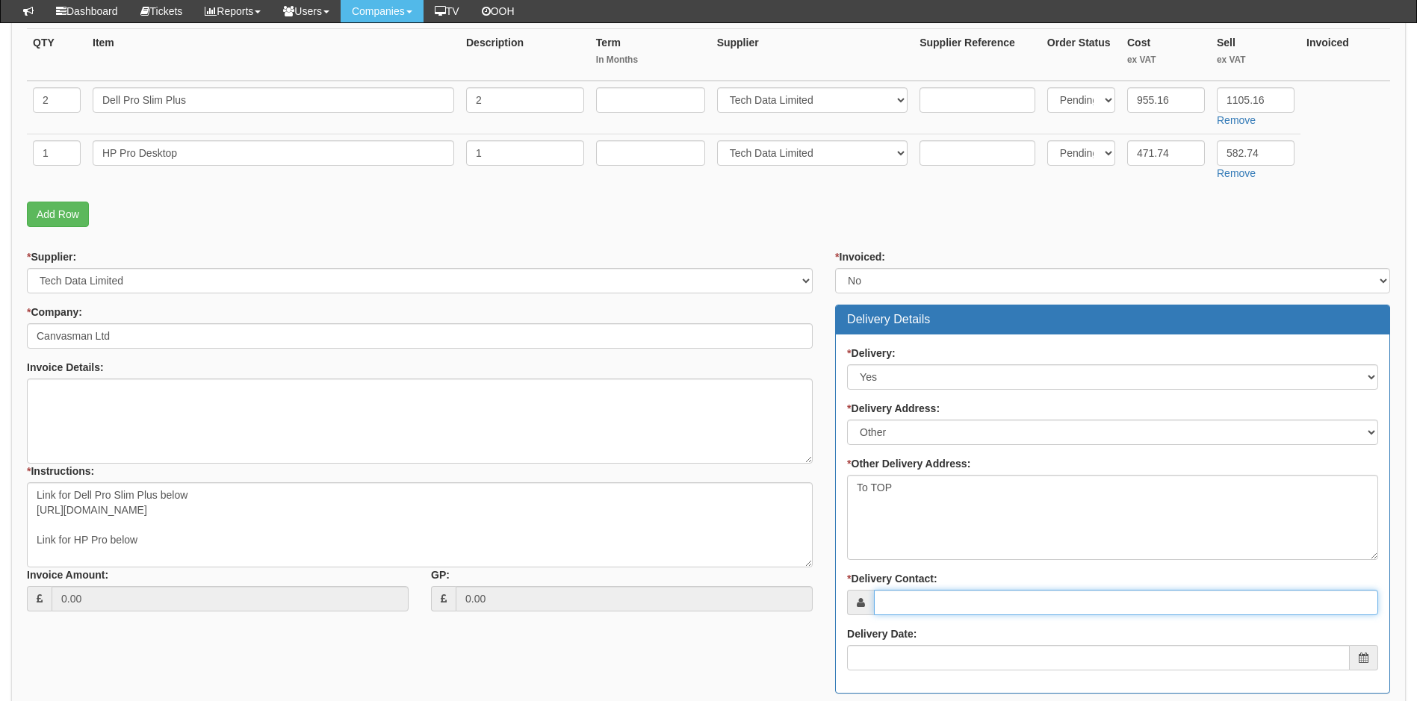
click at [944, 598] on input "* Delivery Contact:" at bounding box center [1126, 602] width 504 height 25
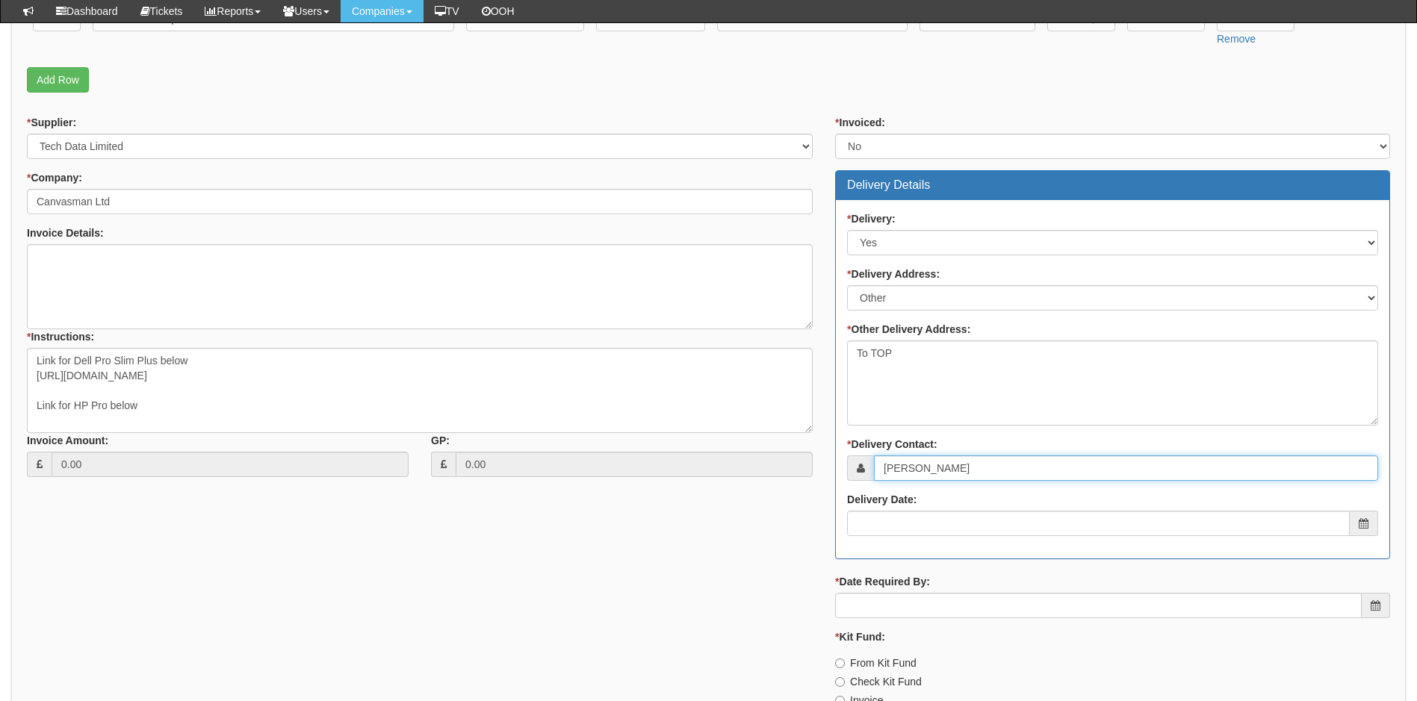
scroll to position [523, 0]
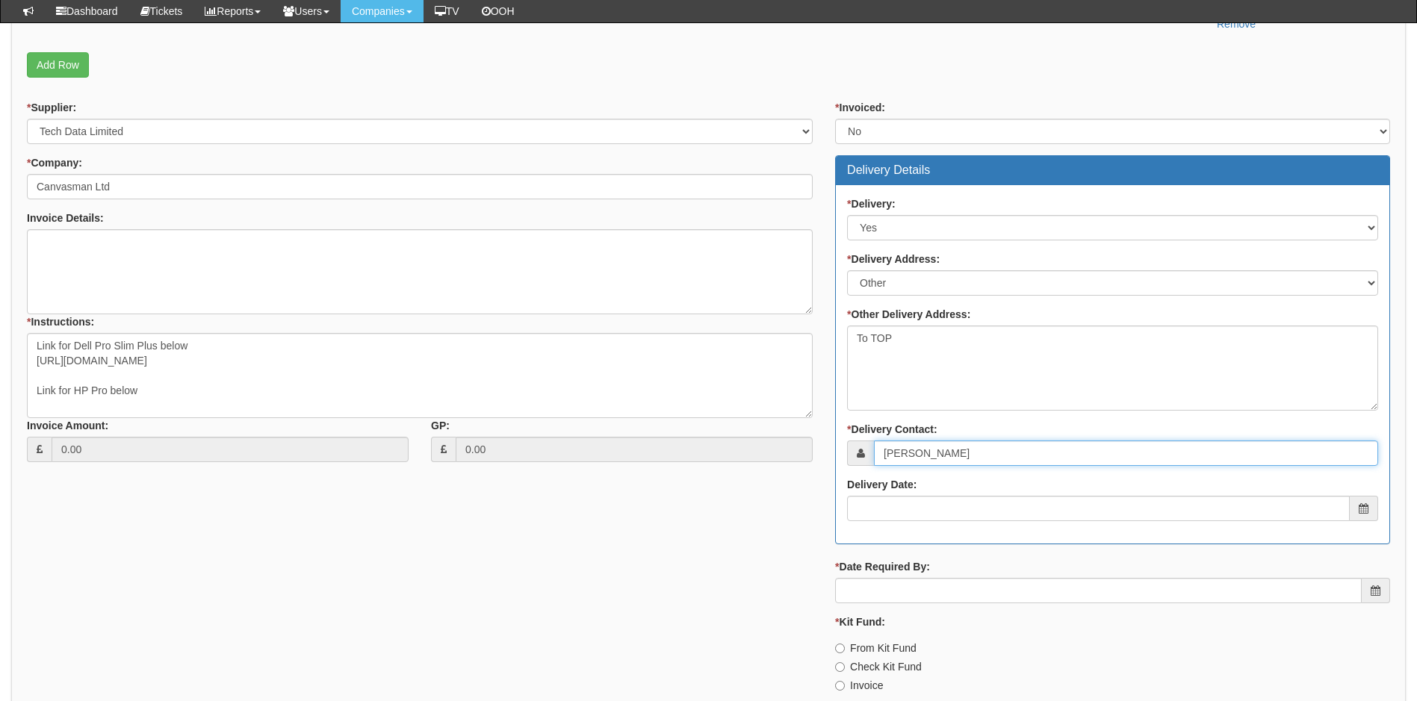
type input "Fran Salisbury"
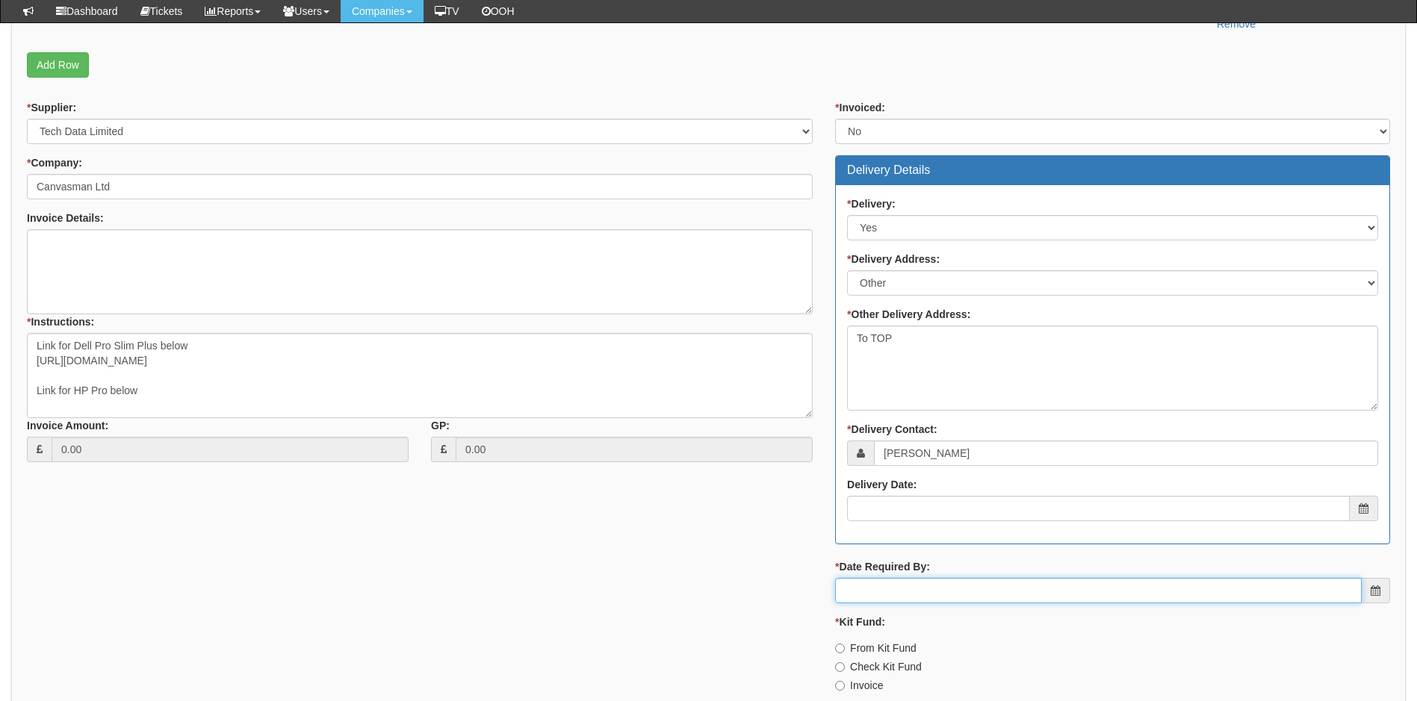
click at [927, 600] on input "* Date Required By:" at bounding box center [1098, 590] width 526 height 25
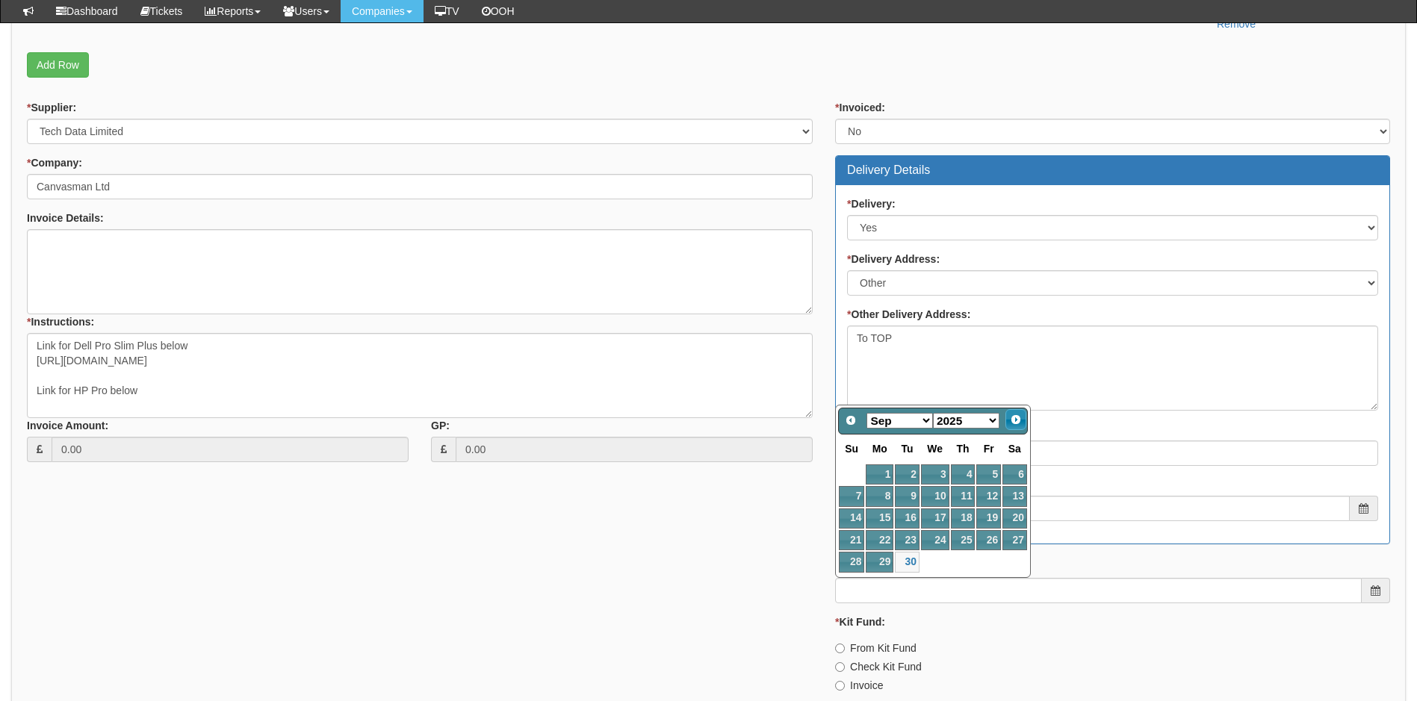
click at [1015, 416] on span "Next" at bounding box center [1016, 420] width 12 height 12
click at [937, 471] on link "1" at bounding box center [935, 475] width 28 height 20
type input "2025-10-01"
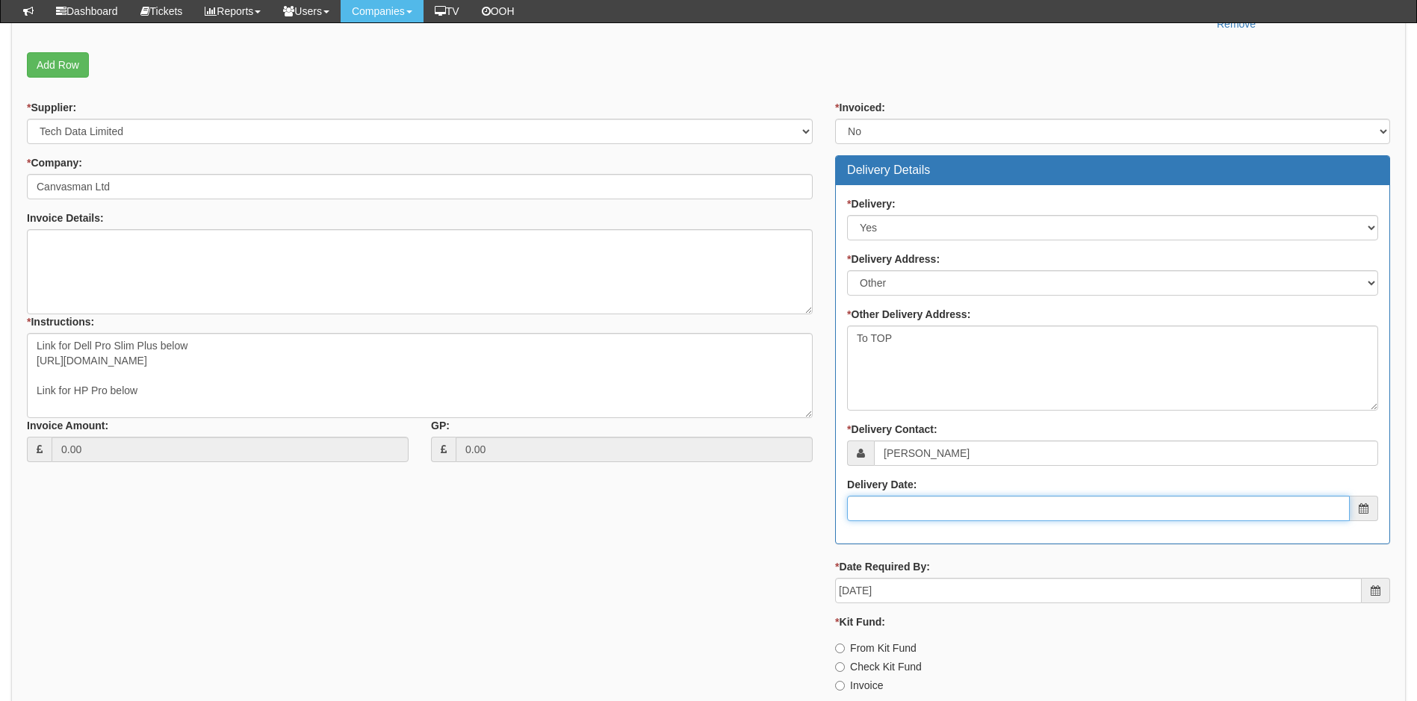
click at [928, 514] on input "Delivery Date:" at bounding box center [1098, 508] width 503 height 25
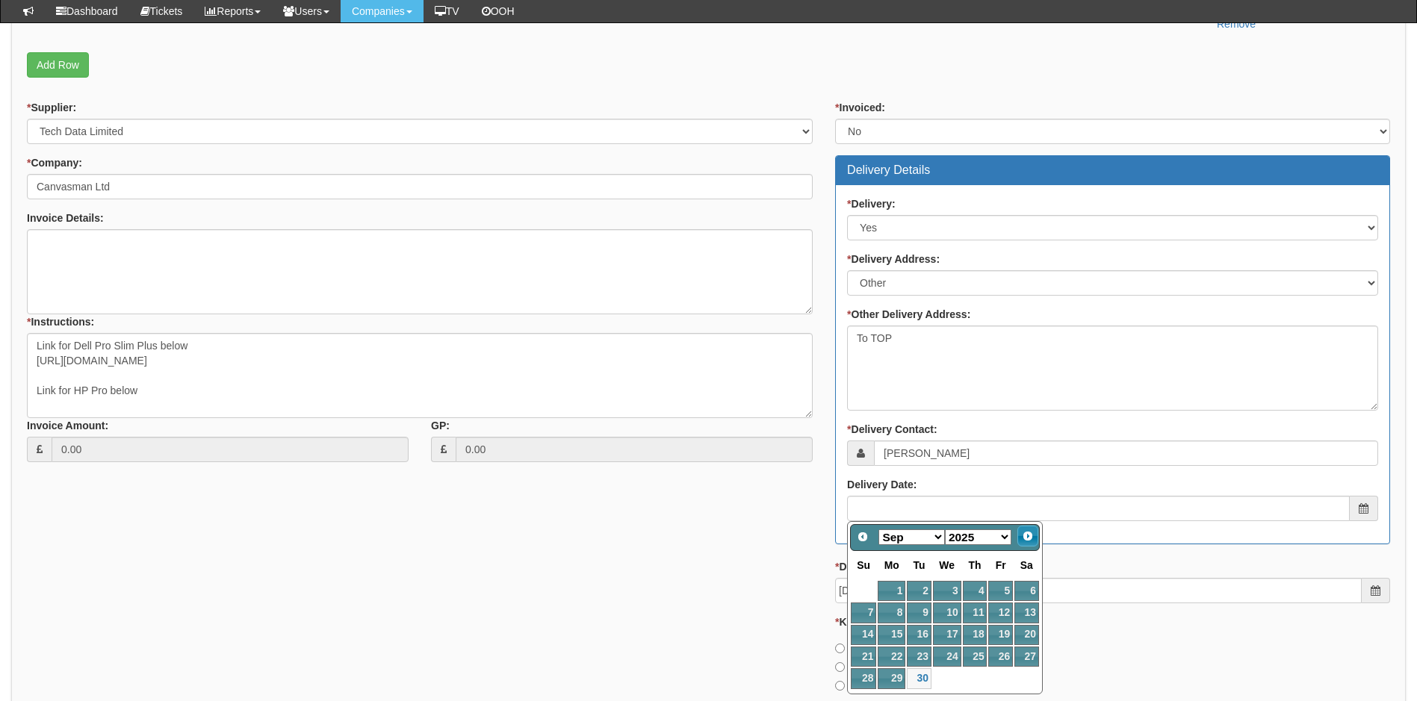
click at [1030, 533] on span "Next" at bounding box center [1028, 536] width 12 height 12
click at [952, 586] on link "1" at bounding box center [947, 591] width 28 height 20
type input "2025-10-01"
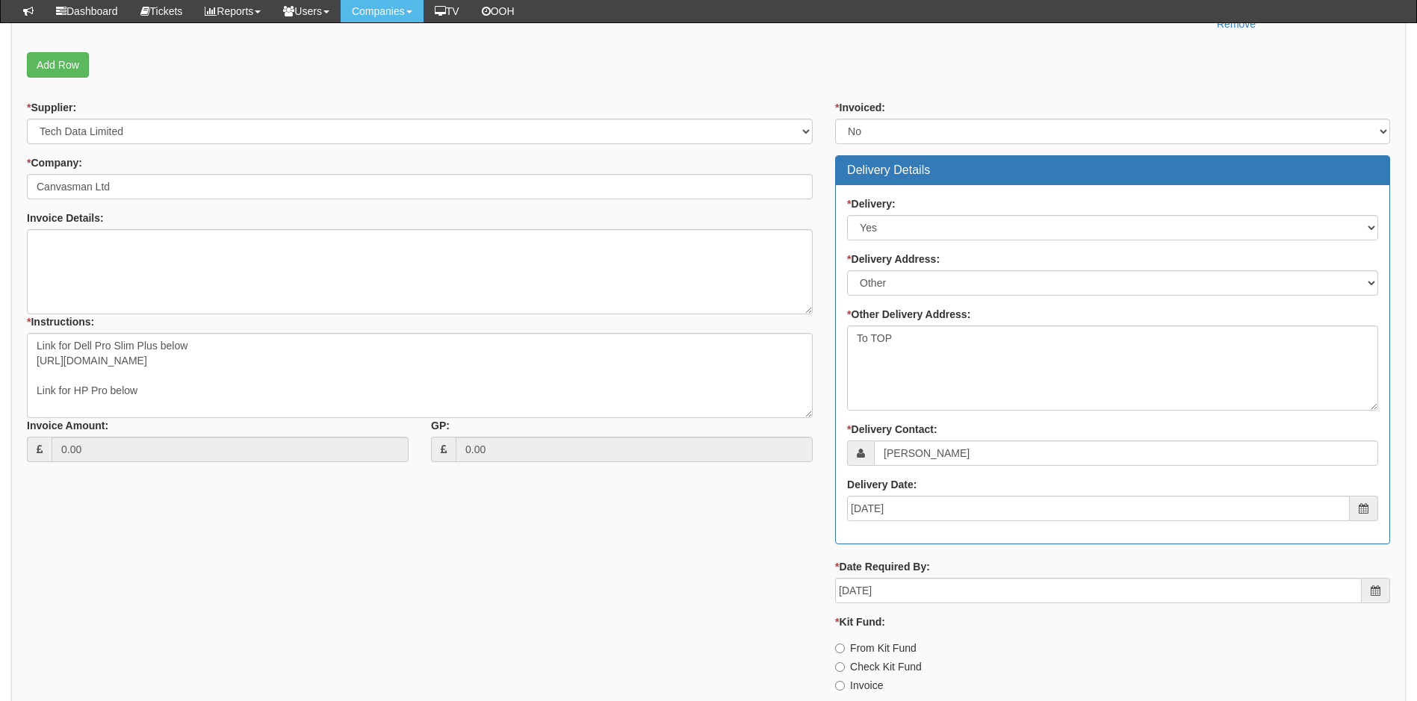
click at [763, 538] on div "* Supplier: Select 123 REG.co.uk 1Password 3 4Gon AA Jones Electric Ltd Abzorb …" at bounding box center [708, 402] width 1385 height 604
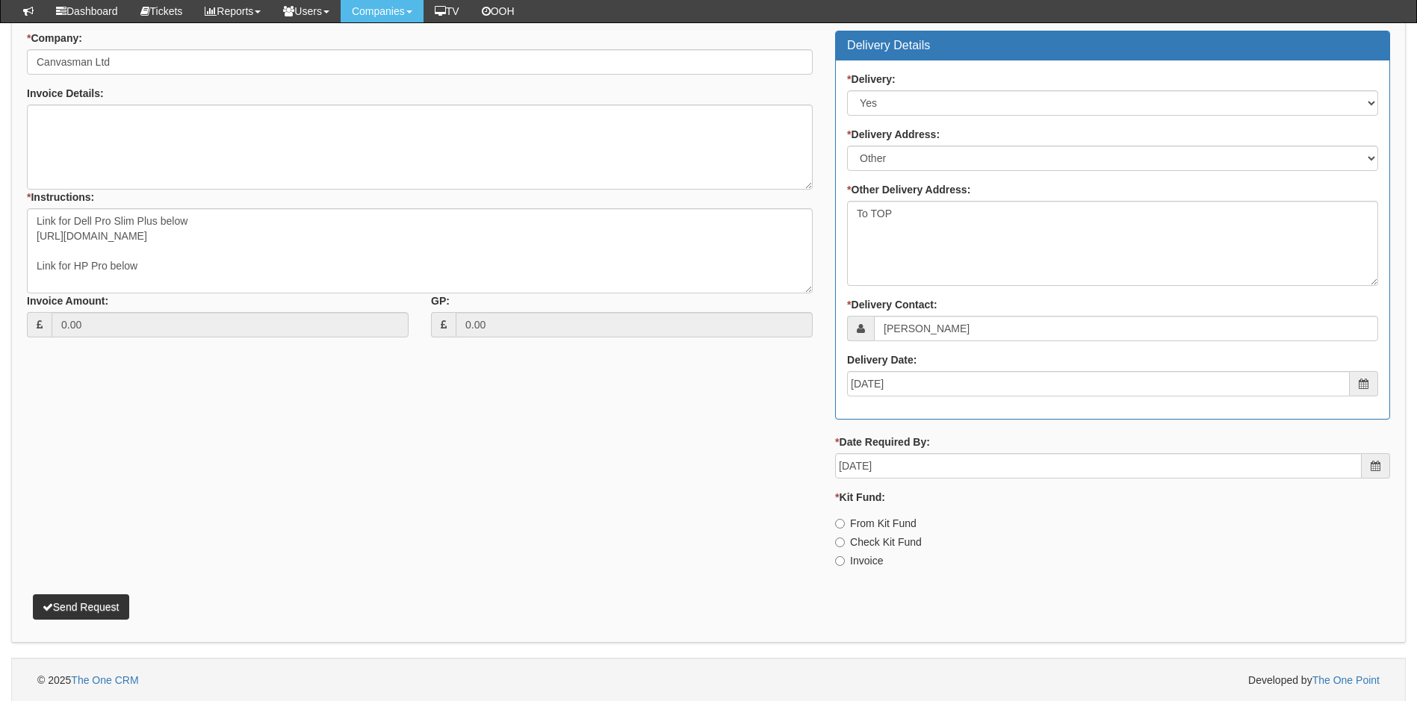
scroll to position [649, 0]
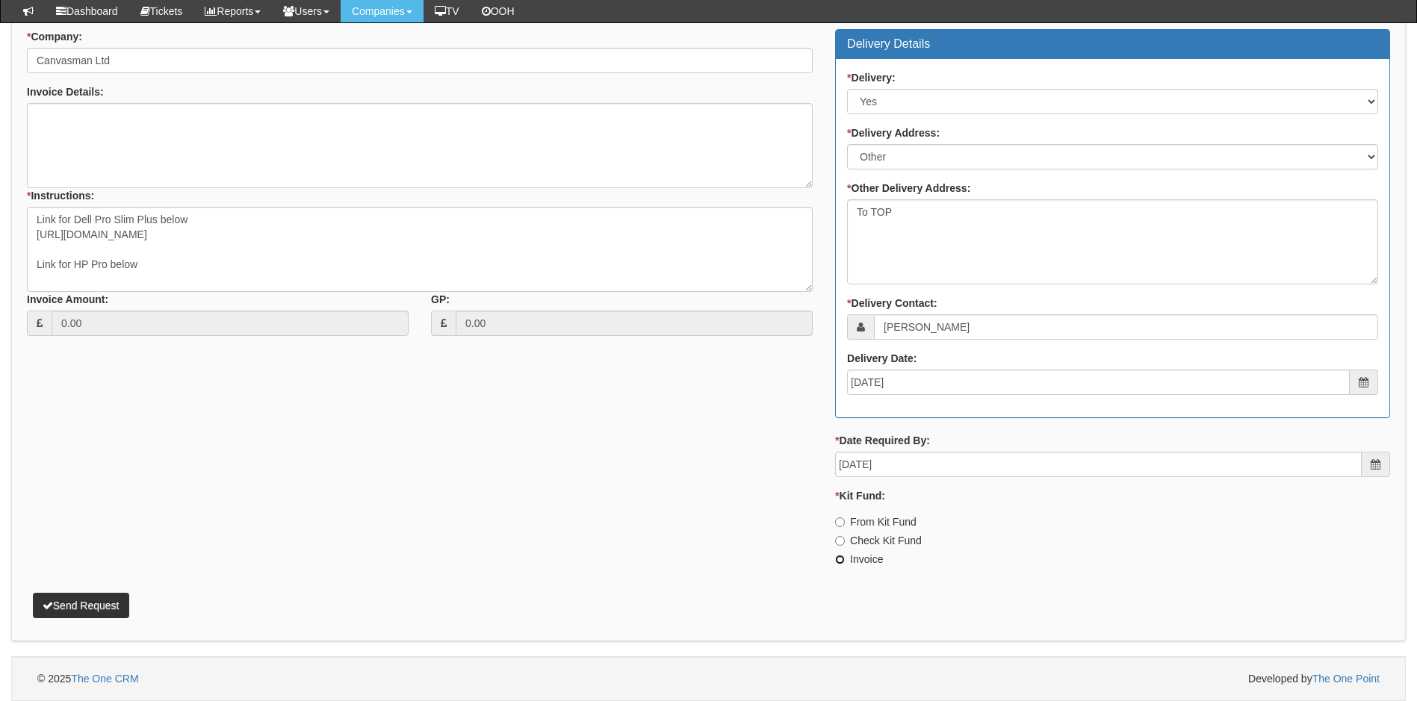
click at [842, 562] on input "Invoice" at bounding box center [840, 560] width 10 height 10
radio input "true"
click at [668, 504] on div "* Supplier: Select 123 REG.co.uk 1Password 3 4Gon AA Jones Electric Ltd Abzorb …" at bounding box center [708, 276] width 1385 height 604
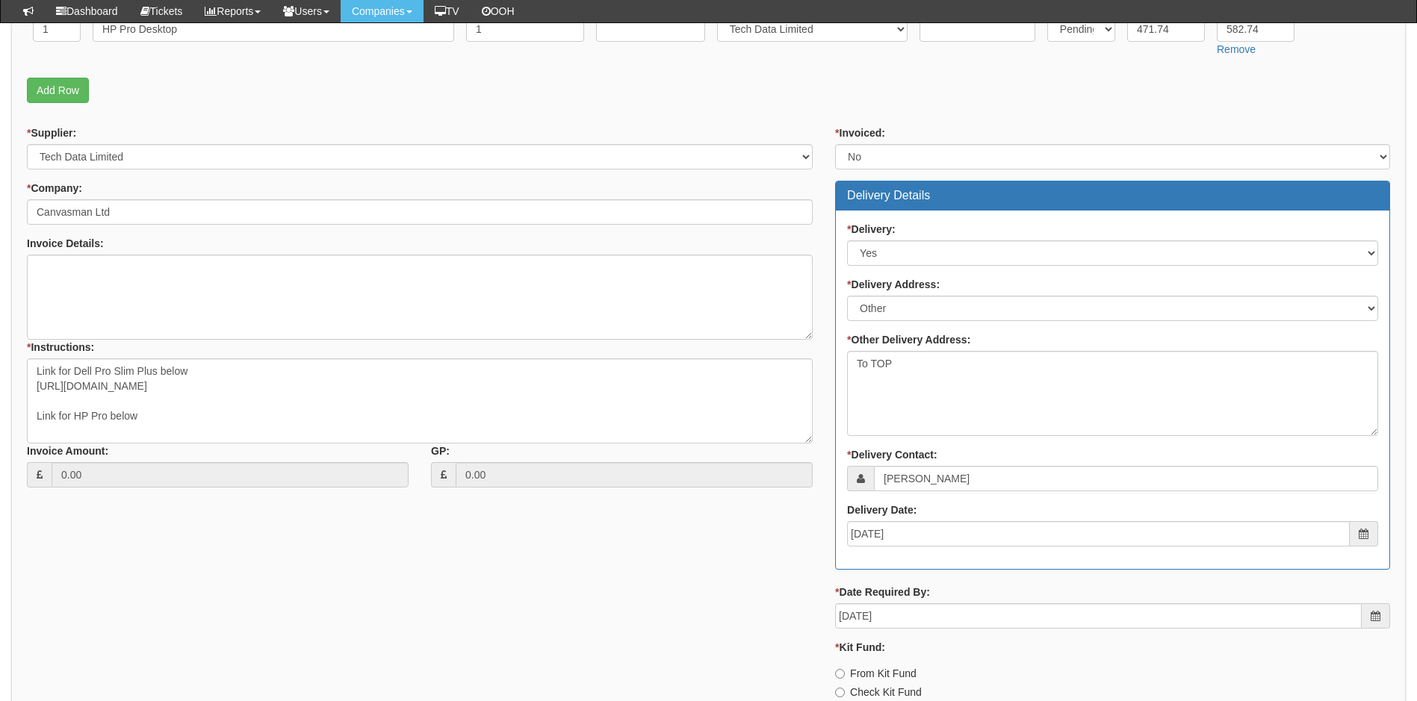
scroll to position [350, 0]
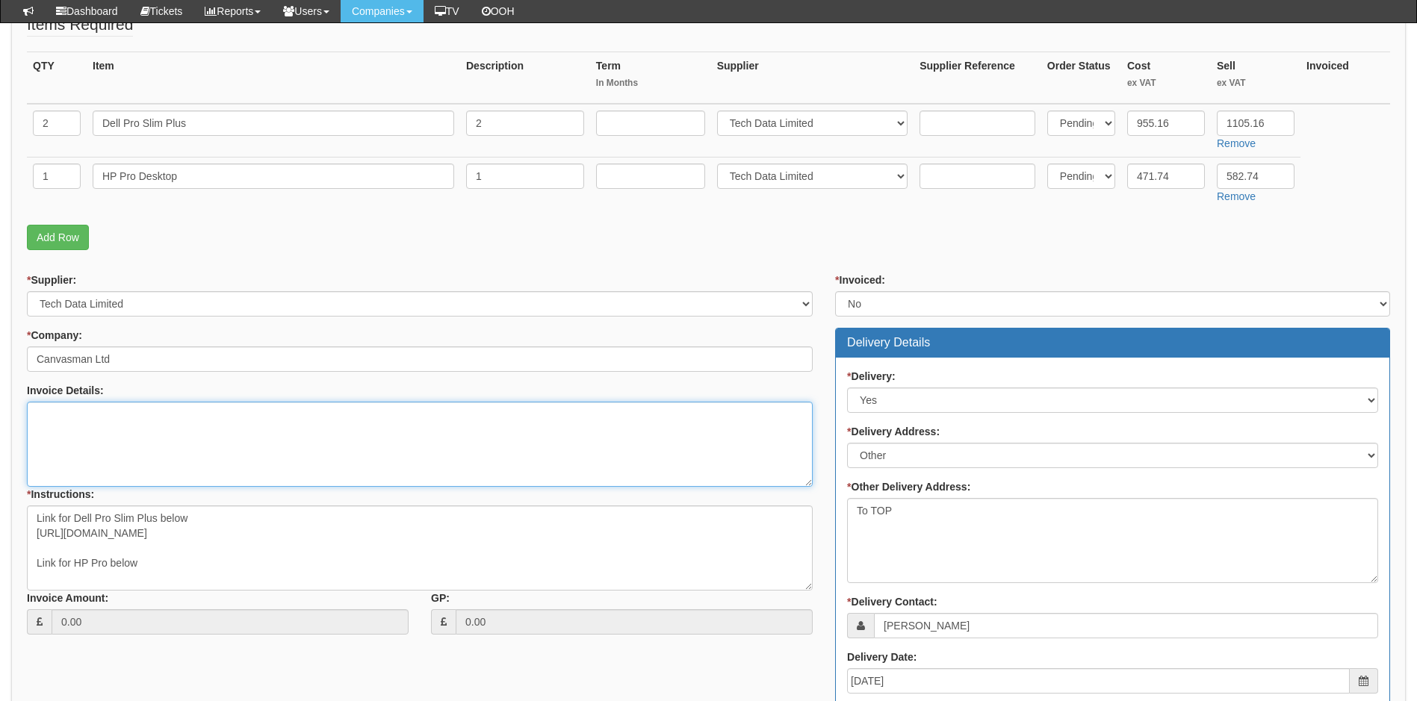
click at [169, 423] on textarea "Invoice Details:" at bounding box center [420, 444] width 786 height 85
click at [43, 416] on textarea "Invoice Details:" at bounding box center [420, 444] width 786 height 85
click at [55, 417] on textarea "Invoice Details:" at bounding box center [420, 444] width 786 height 85
click at [57, 432] on textarea "Invoice Details:" at bounding box center [420, 444] width 786 height 85
click at [56, 414] on textarea "Invoice Details:" at bounding box center [420, 444] width 786 height 85
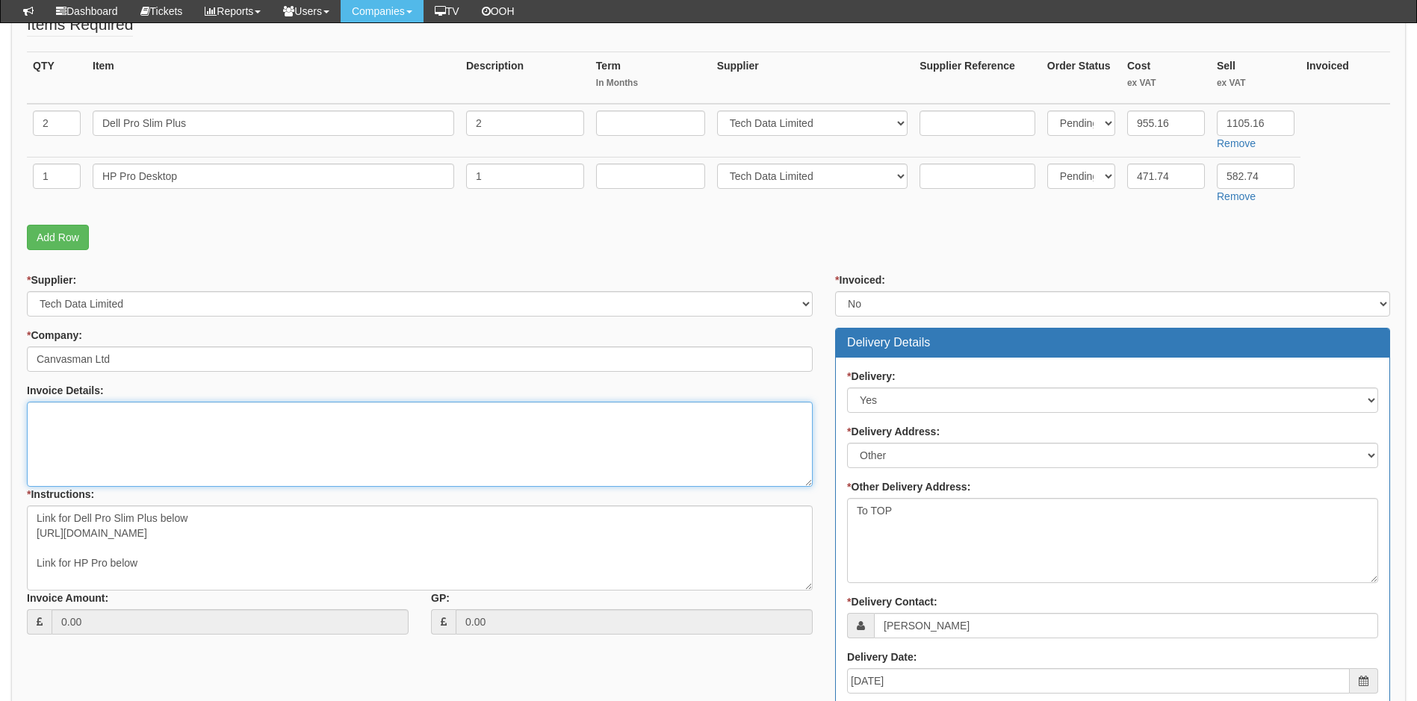
click at [44, 411] on textarea "Invoice Details:" at bounding box center [420, 444] width 786 height 85
click at [78, 425] on textarea "Invoice Details:" at bounding box center [420, 444] width 786 height 85
click at [66, 412] on textarea "Invoice Details:" at bounding box center [420, 444] width 786 height 85
click at [55, 423] on textarea "Invoice Details:" at bounding box center [420, 444] width 786 height 85
click at [52, 408] on textarea "Invoice Details:" at bounding box center [420, 444] width 786 height 85
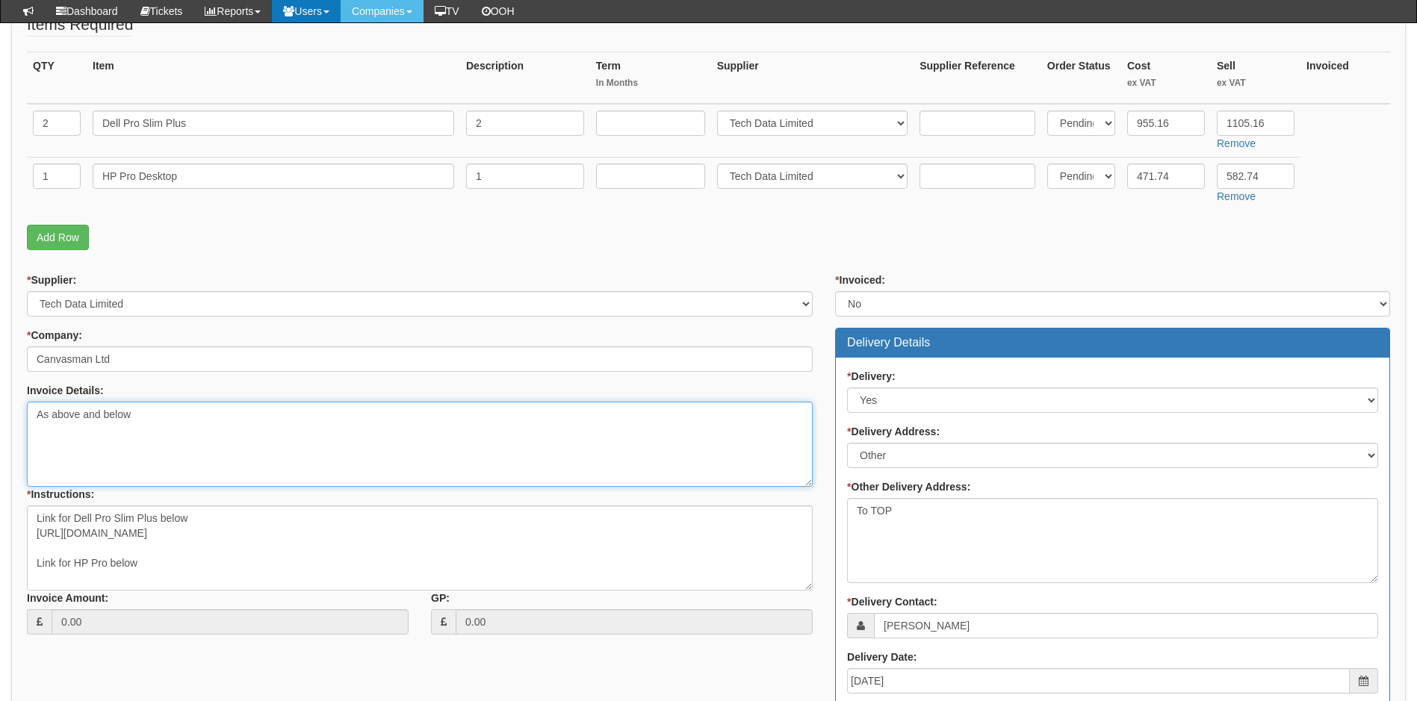
type textarea "As above and below"
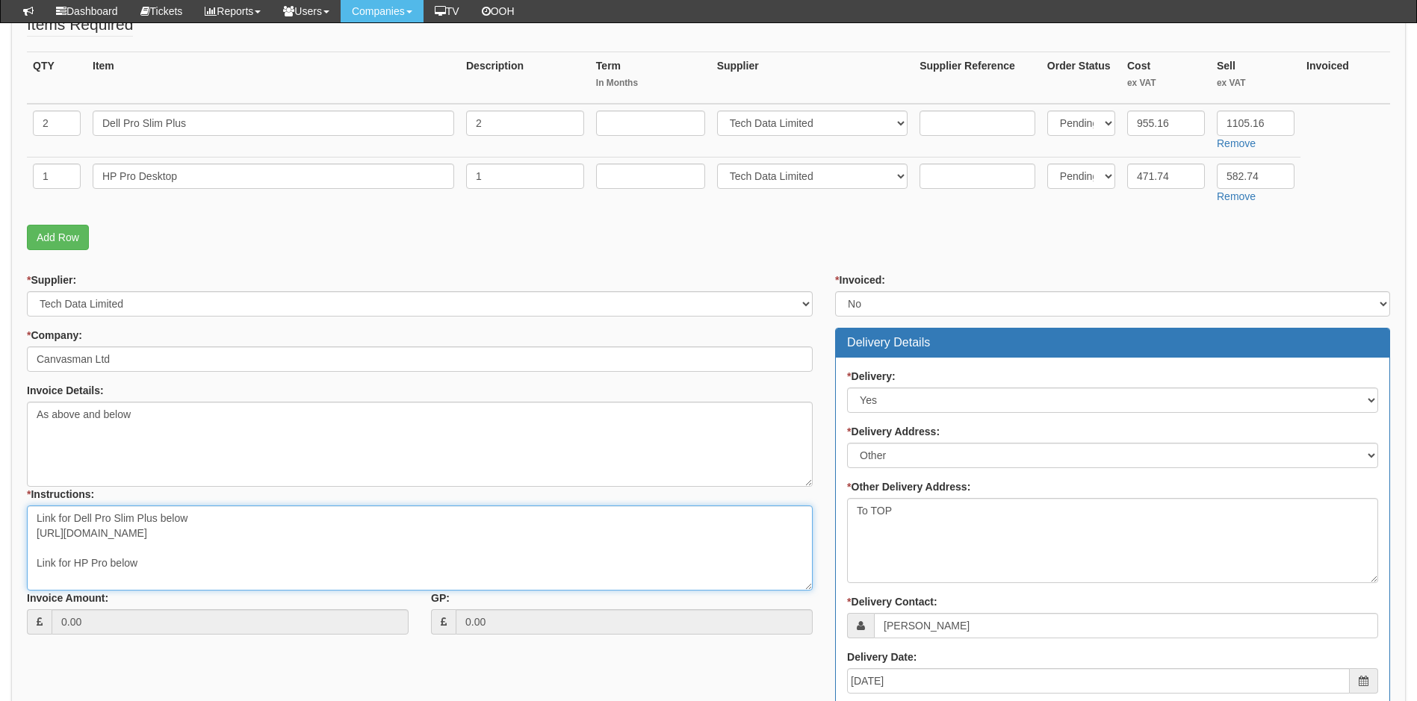
click at [49, 576] on textarea "Link for Dell Pro Slim Plus below https://intouch.tdsynnex.com/InTouch/MVC/Prod…" at bounding box center [420, 548] width 786 height 85
click at [140, 557] on textarea "Link for Dell Pro Slim Plus below https://intouch.tdsynnex.com/InTouch/MVC/Prod…" at bounding box center [420, 548] width 786 height 85
paste textarea "https://intouch.tdsynnex.com/InTouch/MVC/Product/ProductDetails?productId=11833…"
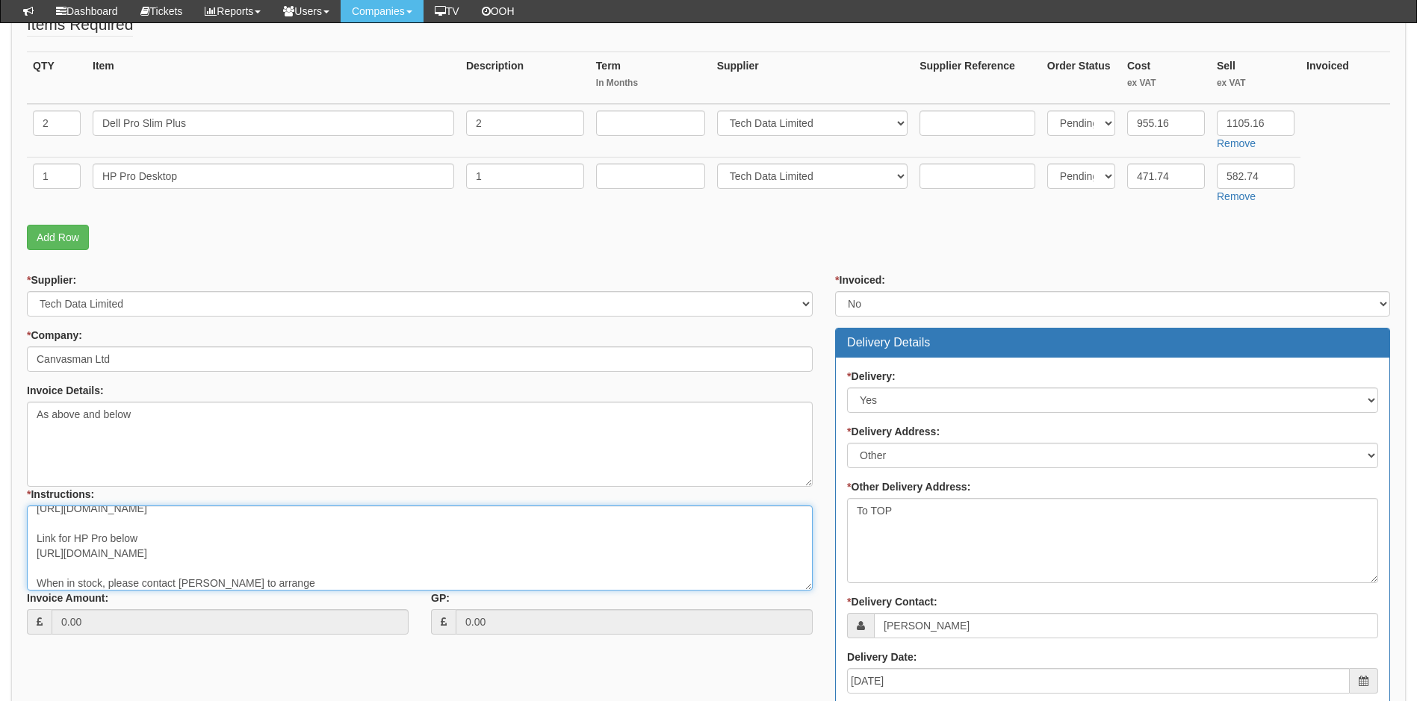
click at [258, 583] on textarea "Link for Dell Pro Slim Plus below https://intouch.tdsynnex.com/InTouch/MVC/Prod…" at bounding box center [420, 548] width 786 height 85
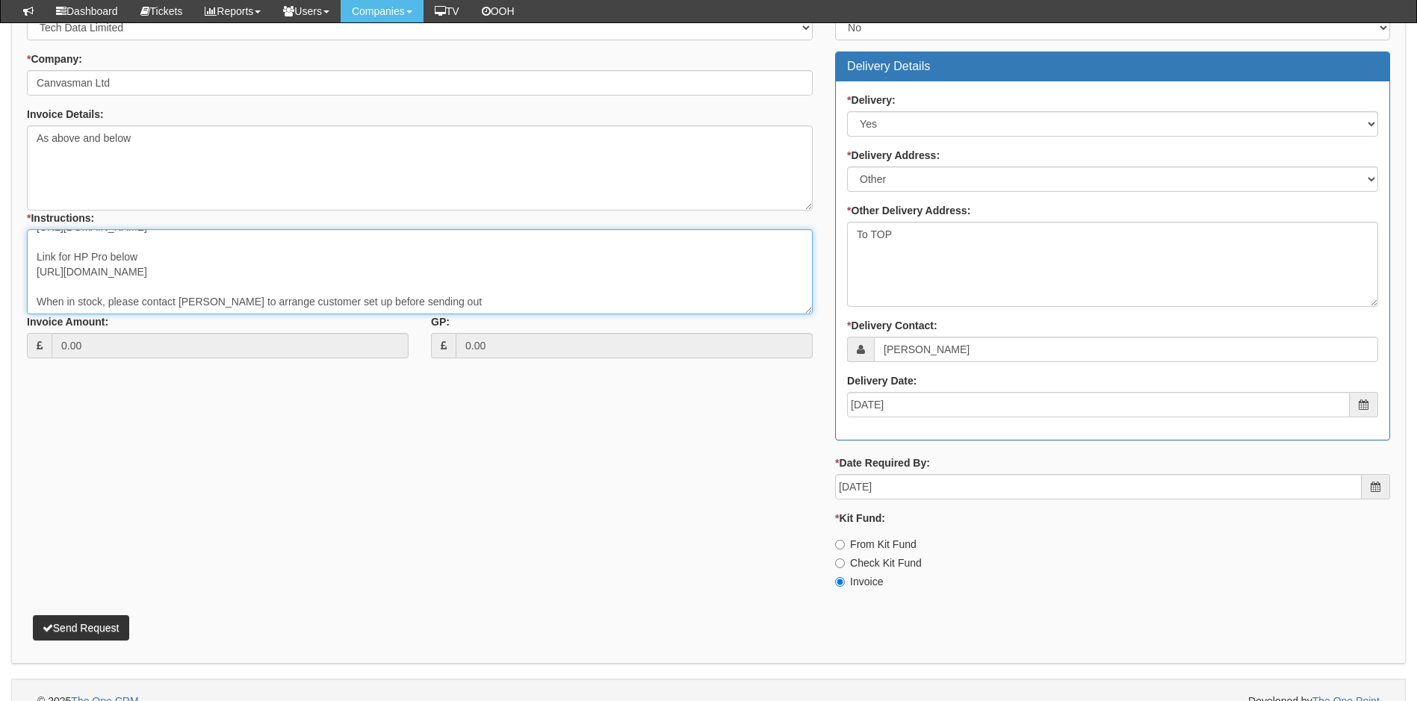
scroll to position [649, 0]
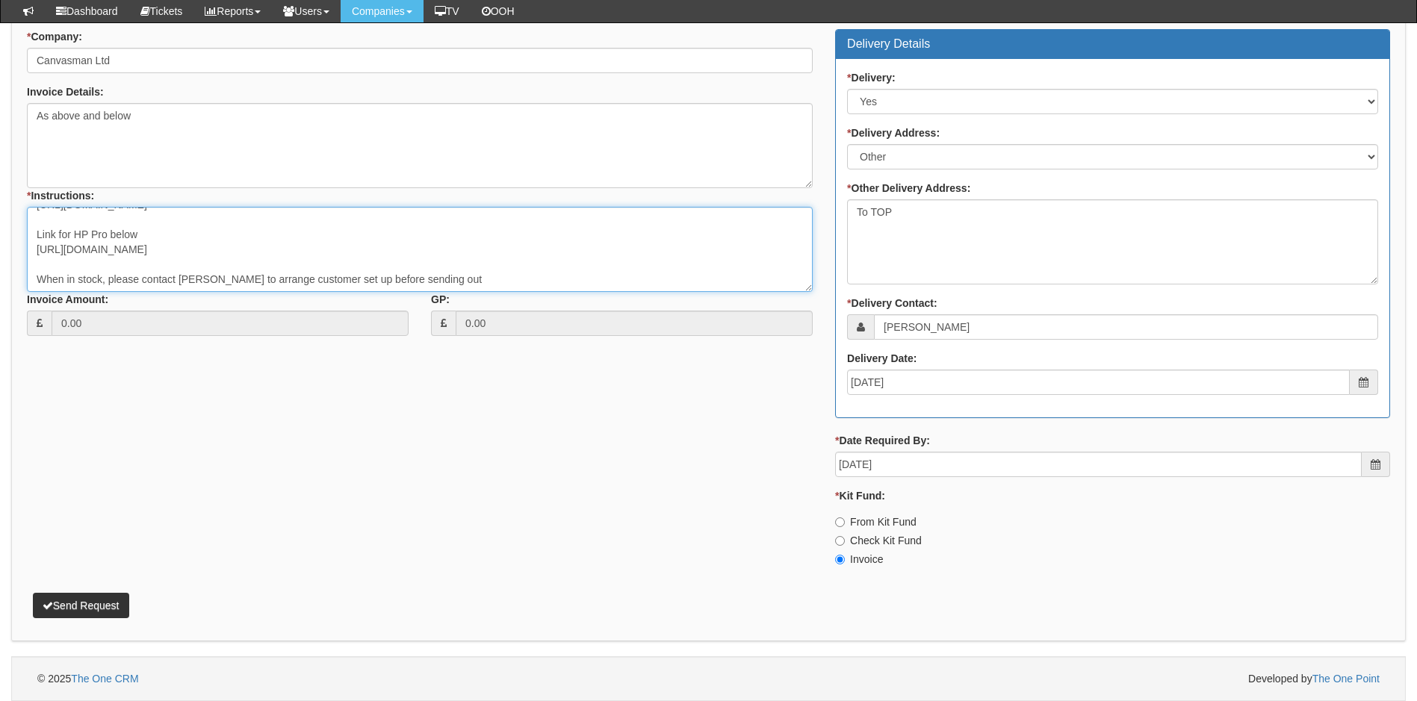
click at [424, 276] on textarea "Link for Dell Pro Slim Plus below https://intouch.tdsynnex.com/InTouch/MVC/Prod…" at bounding box center [420, 249] width 786 height 85
type textarea "Link for Dell Pro Slim Plus below https://intouch.tdsynnex.com/InTouch/MVC/Prod…"
click at [81, 606] on button "Send Request" at bounding box center [81, 605] width 96 height 25
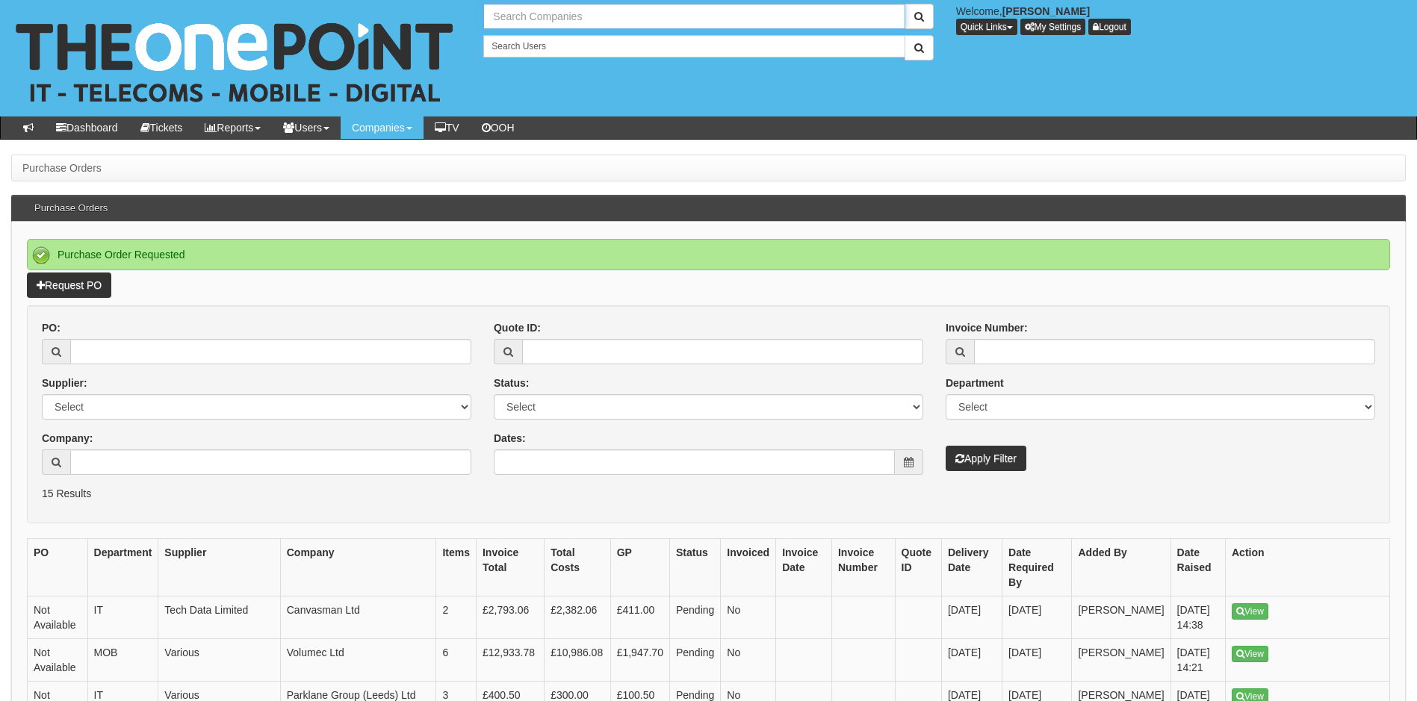
click at [545, 14] on input "text" at bounding box center [693, 16] width 421 height 25
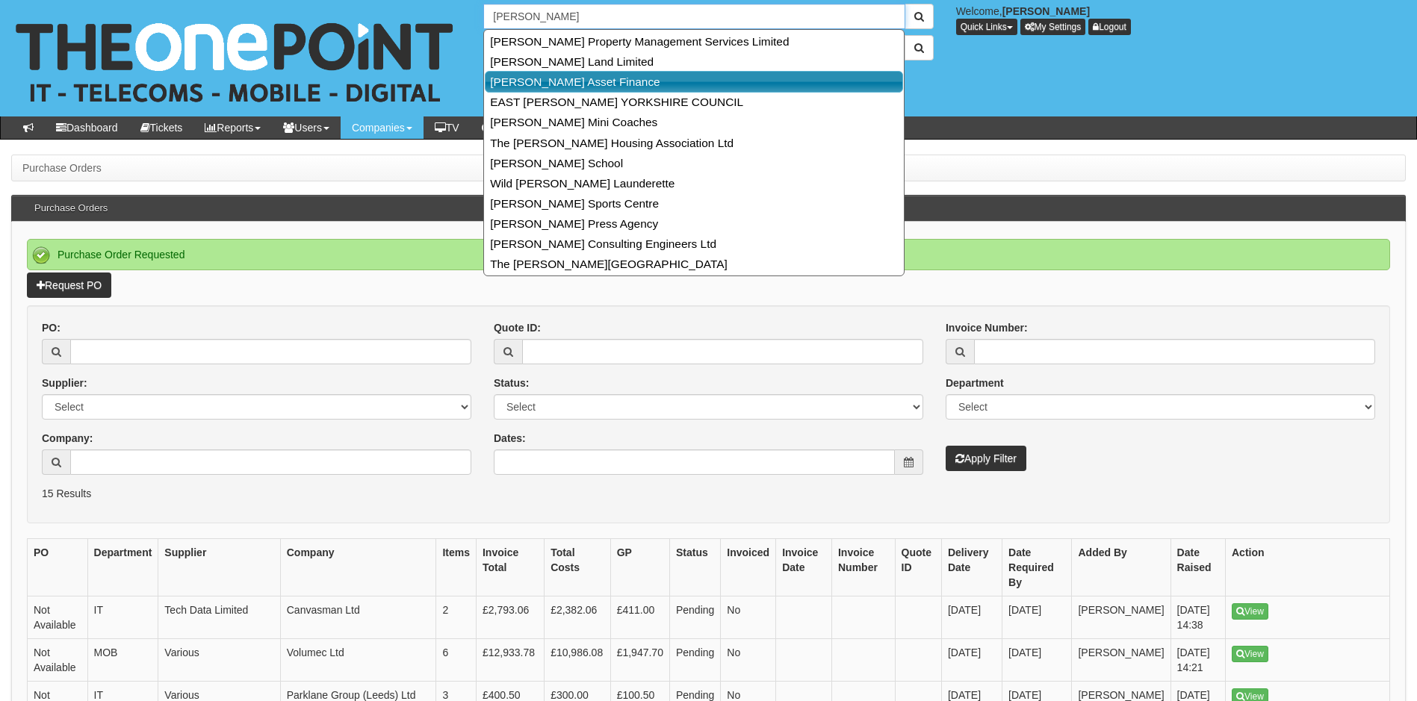
click at [563, 81] on link "[PERSON_NAME] Asset Finance" at bounding box center [694, 82] width 418 height 22
type input "[PERSON_NAME] Asset Finance"
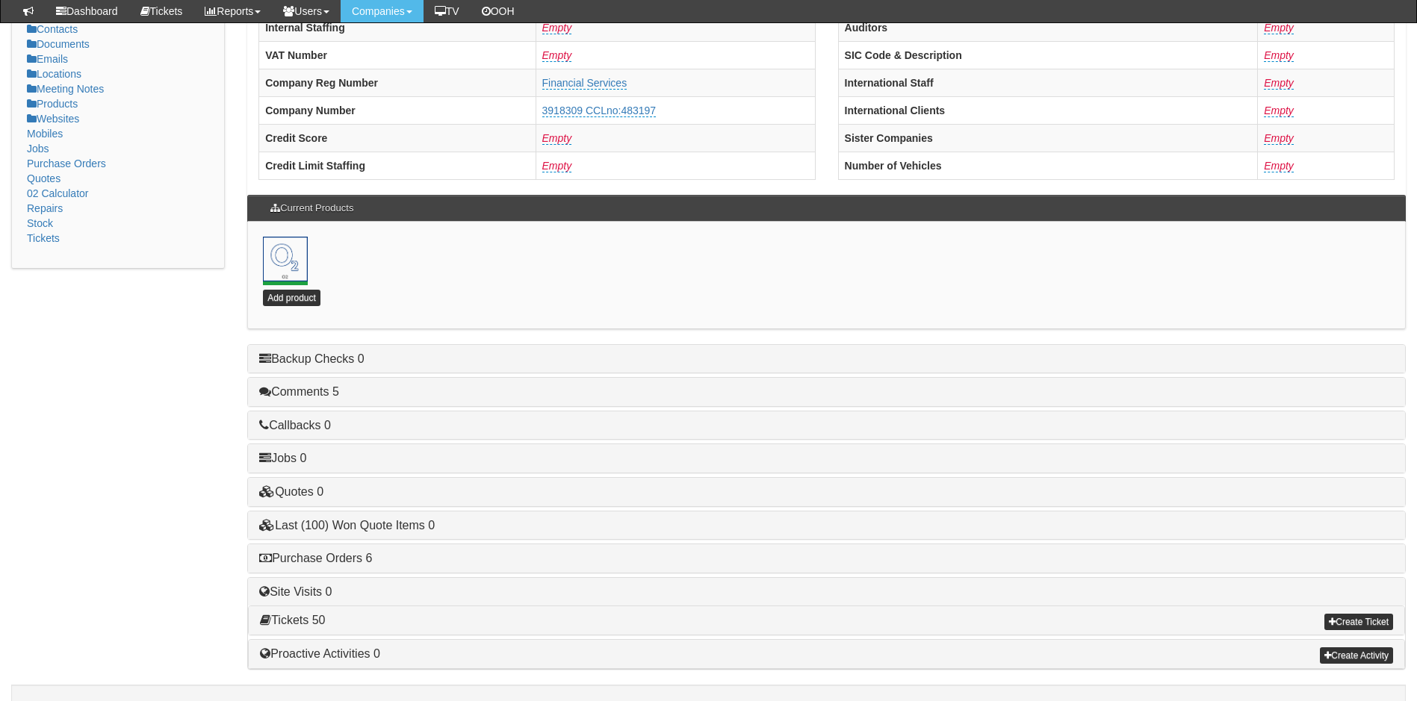
scroll to position [299, 0]
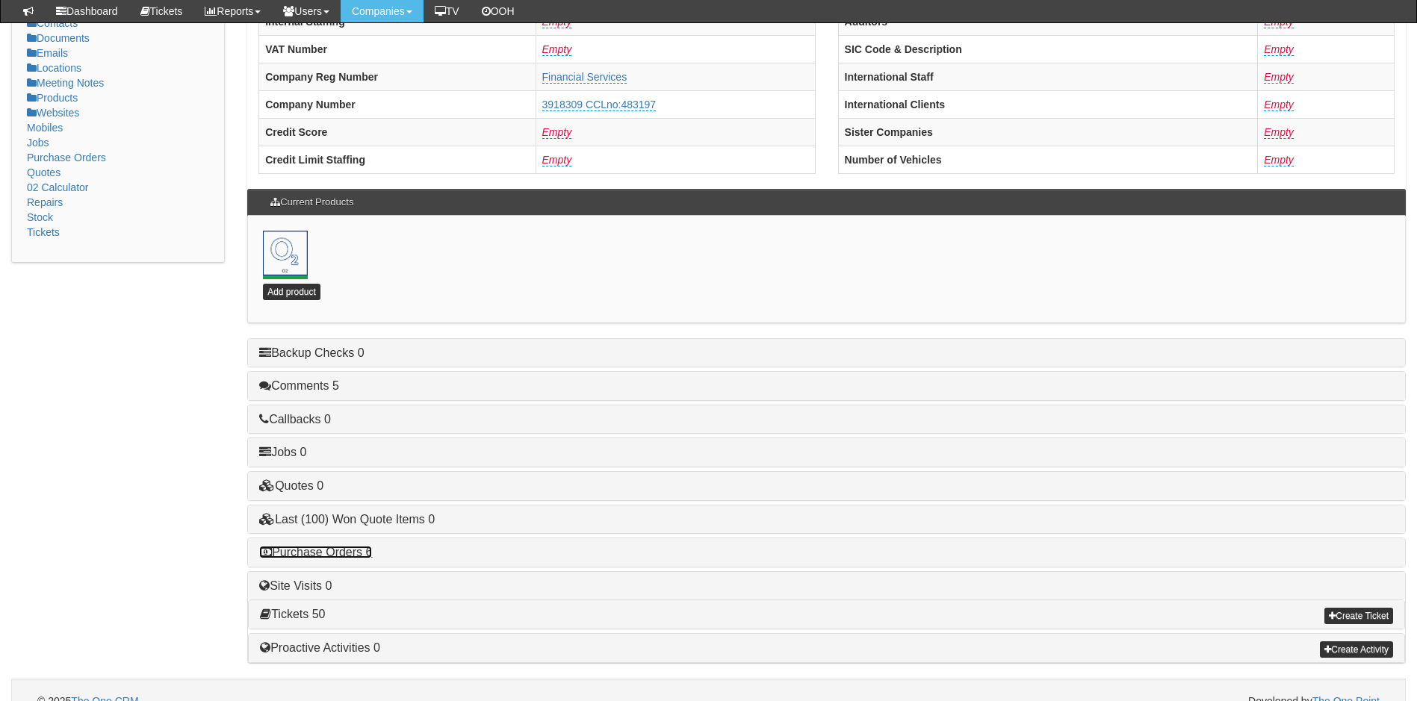
click at [335, 553] on link "Purchase Orders 6" at bounding box center [315, 552] width 113 height 13
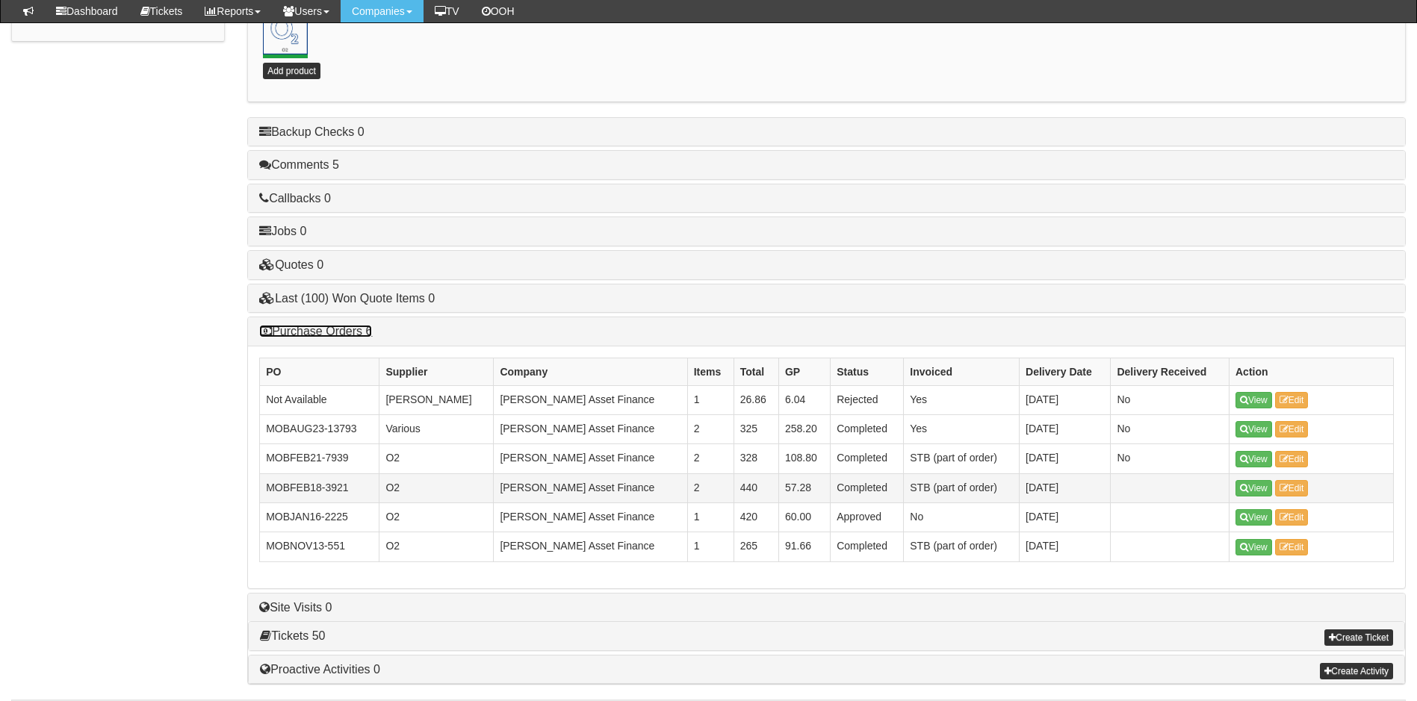
scroll to position [523, 0]
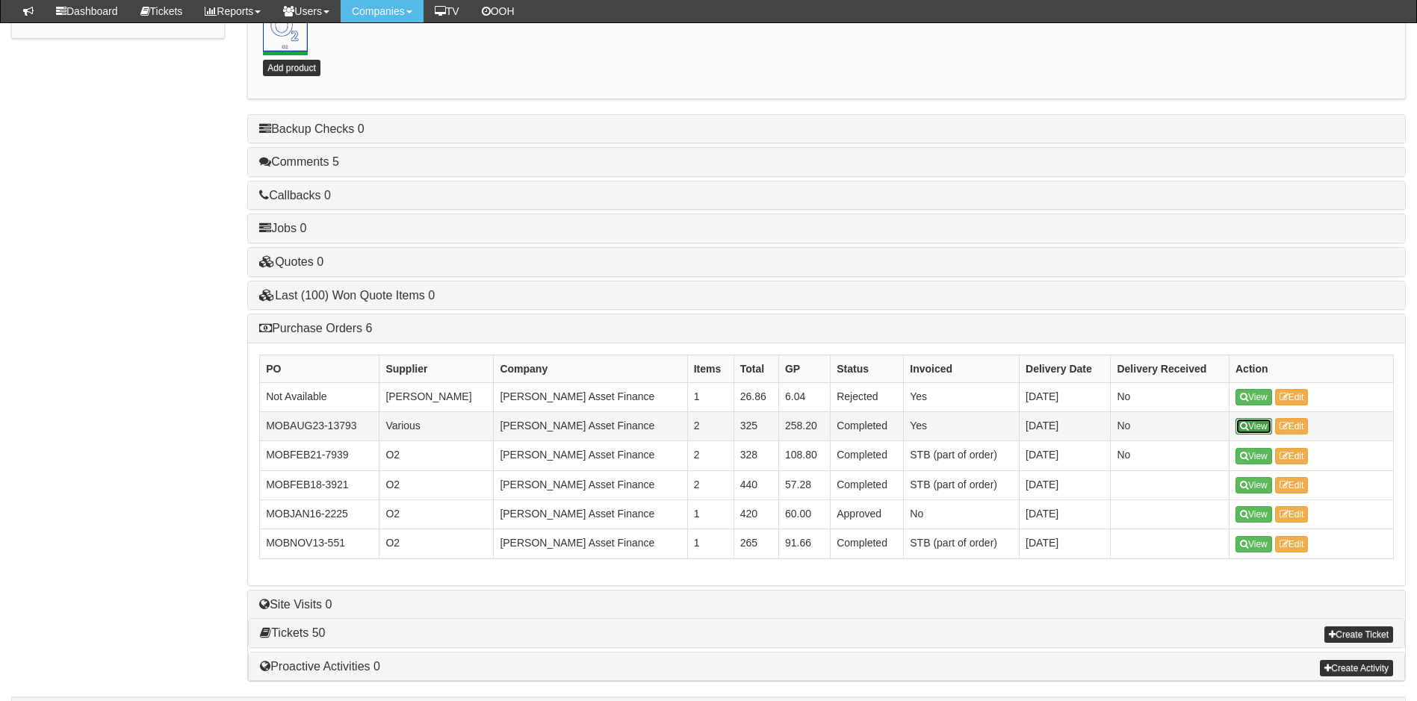
click at [1254, 426] on link "View" at bounding box center [1253, 426] width 37 height 16
